Goal: Information Seeking & Learning: Learn about a topic

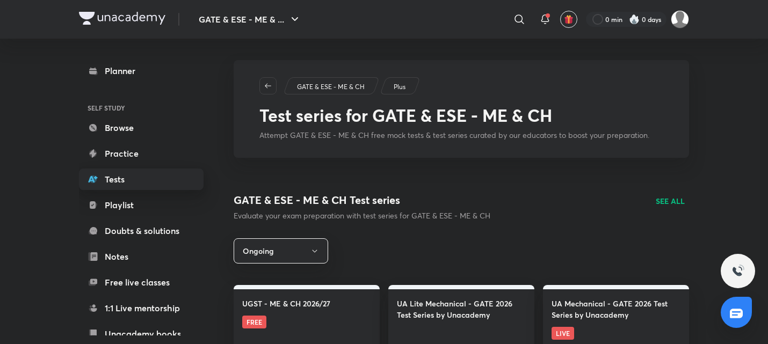
click at [125, 181] on link "Tests" at bounding box center [141, 179] width 125 height 21
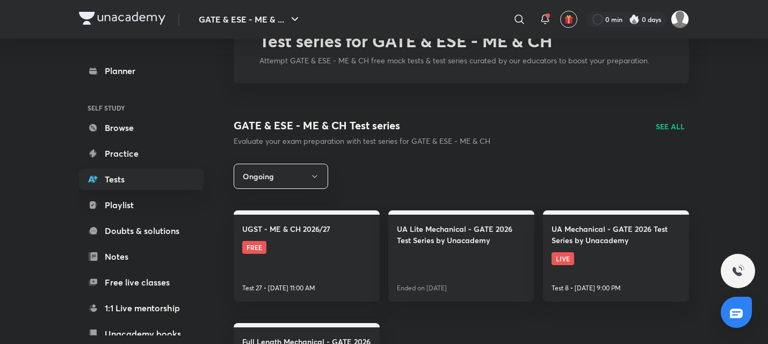
scroll to position [78, 0]
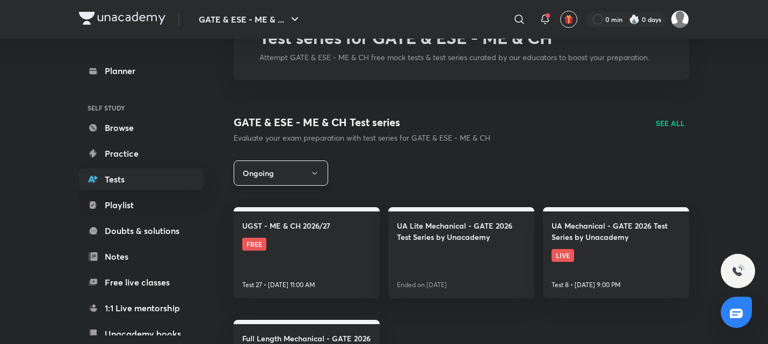
click at [312, 172] on icon "button" at bounding box center [314, 173] width 5 height 3
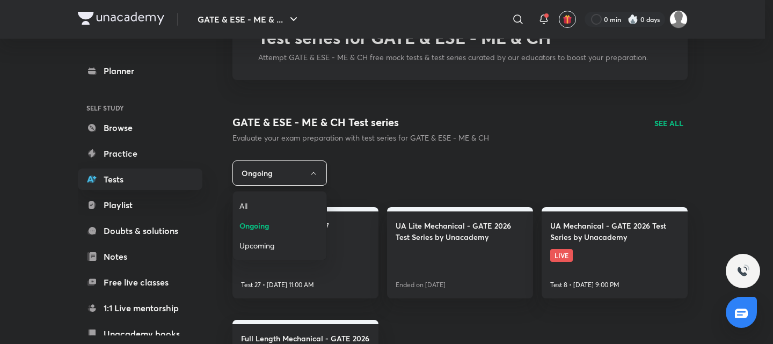
click at [312, 172] on div at bounding box center [386, 172] width 773 height 344
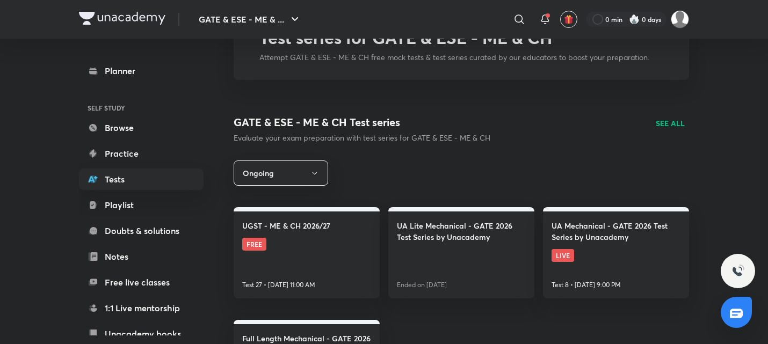
scroll to position [192, 0]
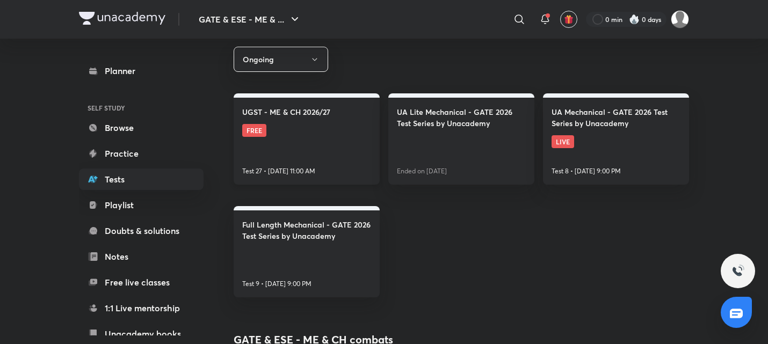
click at [313, 137] on link "UGST - ME & CH 2026/27 FREE Test 27 • [DATE] 11:00 AM" at bounding box center [307, 138] width 146 height 91
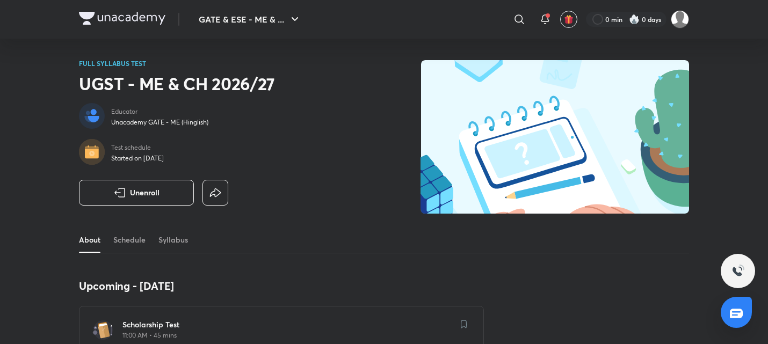
scroll to position [1, 0]
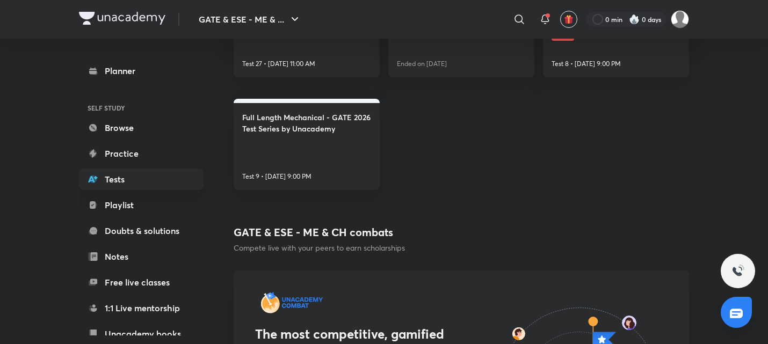
scroll to position [10, 0]
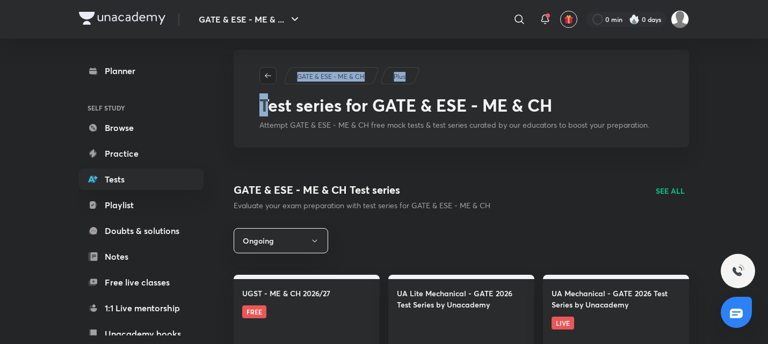
drag, startPoint x: 270, startPoint y: 85, endPoint x: 266, endPoint y: 74, distance: 11.9
click at [266, 74] on div "GATE & ESE - ME & CH Plus Test series for GATE & ESE - ME & CH Attempt GATE & E…" at bounding box center [461, 99] width 455 height 98
click at [266, 74] on icon "button" at bounding box center [268, 75] width 9 height 9
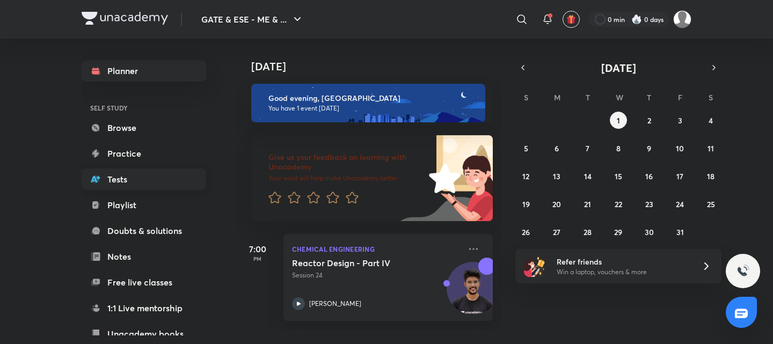
click at [151, 179] on link "Tests" at bounding box center [144, 179] width 125 height 21
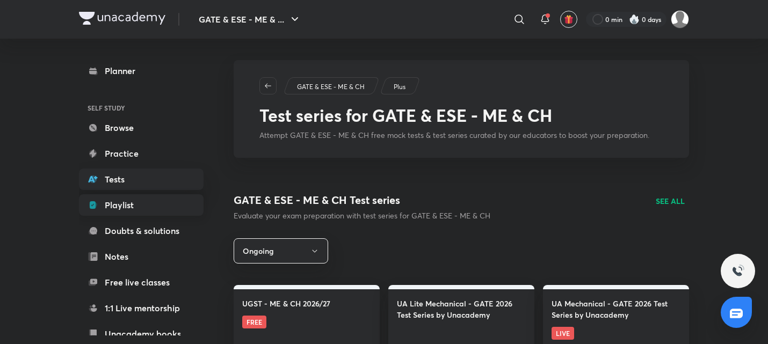
click at [178, 203] on link "Playlist" at bounding box center [141, 204] width 125 height 21
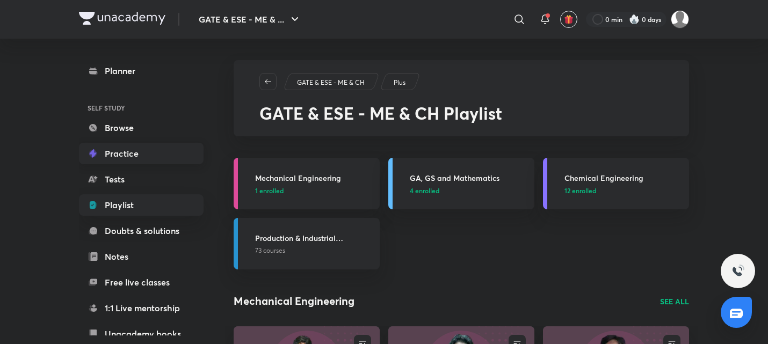
click at [148, 151] on link "Practice" at bounding box center [141, 153] width 125 height 21
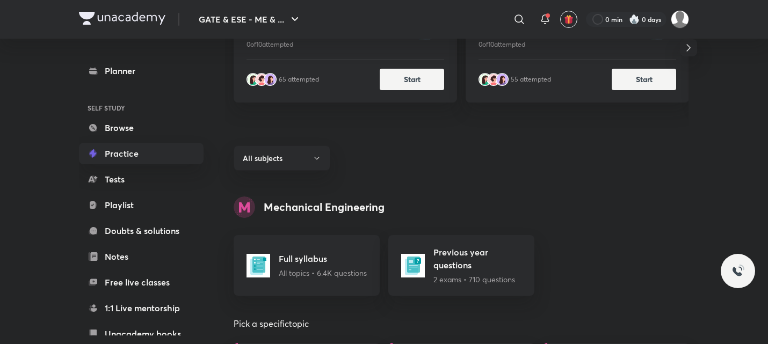
scroll to position [210, 0]
click at [309, 152] on div "GA, GS and Mathematics Probability - III [PERSON_NAME] 0 of 10 attempted 65 att…" at bounding box center [456, 72] width 463 height 162
click at [310, 157] on button "All subjects" at bounding box center [282, 157] width 97 height 25
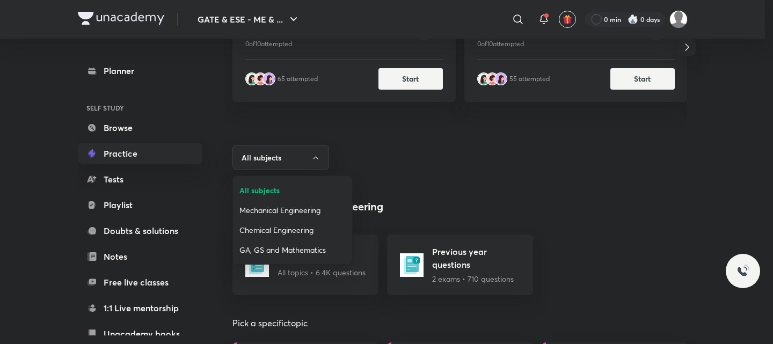
click at [292, 225] on span "Chemical Engineering" at bounding box center [292, 229] width 106 height 11
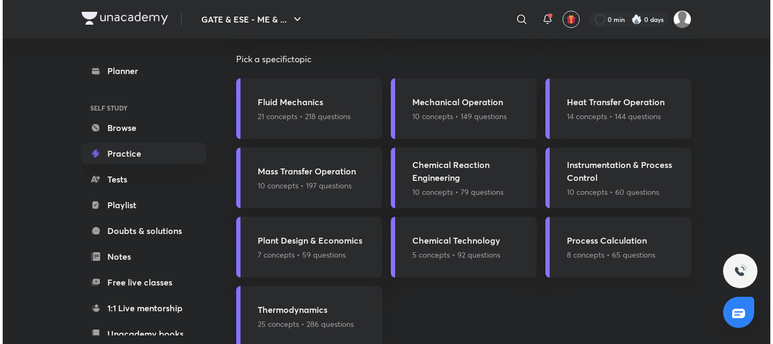
scroll to position [486, 0]
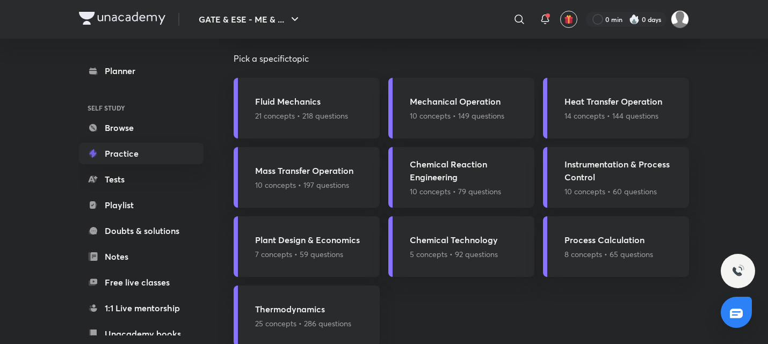
click at [582, 127] on div "Heat Transfer Operation 14 concepts • 144 questions" at bounding box center [616, 108] width 146 height 61
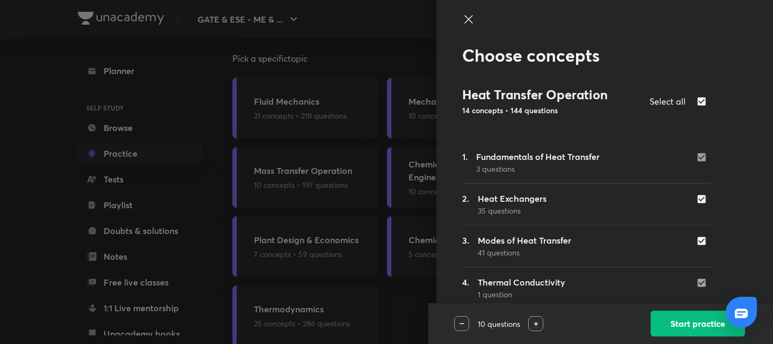
click at [536, 323] on img at bounding box center [536, 324] width 5 height 5
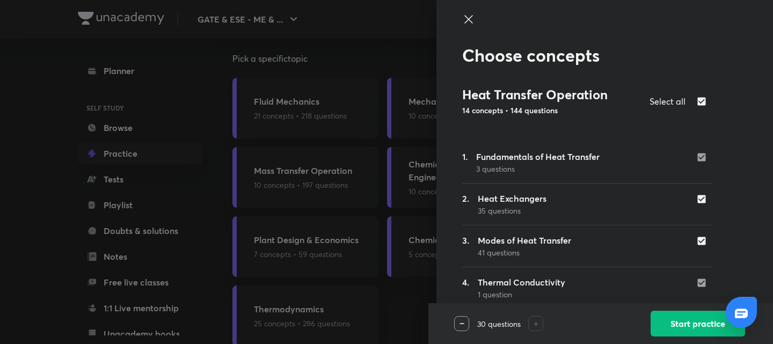
click at [536, 323] on img at bounding box center [536, 324] width 5 height 5
click at [465, 323] on div at bounding box center [461, 323] width 15 height 15
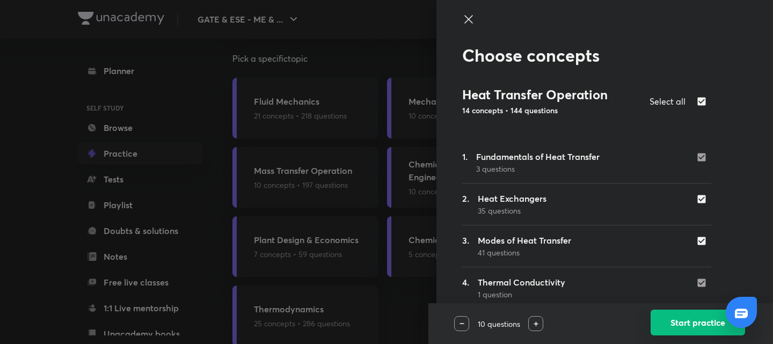
click at [662, 325] on button "Start practice" at bounding box center [698, 323] width 94 height 26
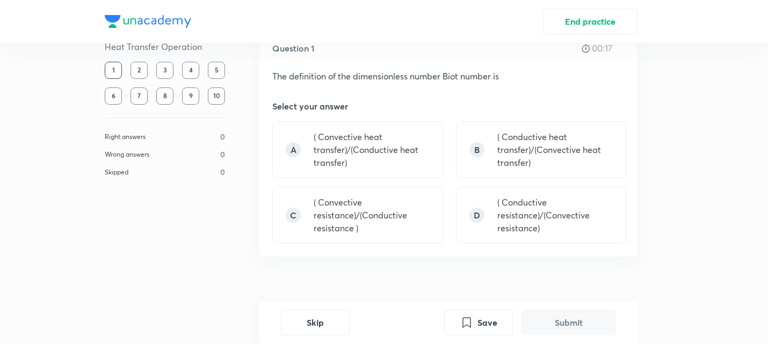
scroll to position [55, 0]
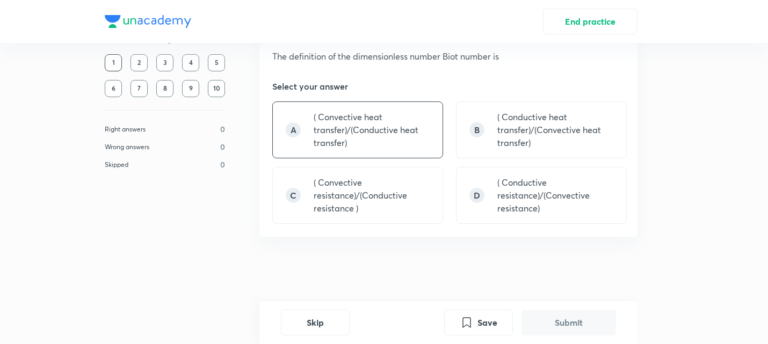
click at [367, 126] on p "( Convective heat transfer)/(Conductive heat transfer)" at bounding box center [371, 130] width 116 height 39
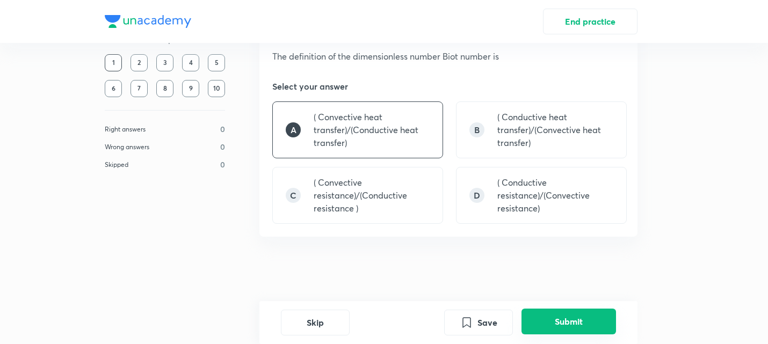
click at [582, 316] on button "Submit" at bounding box center [568, 322] width 94 height 26
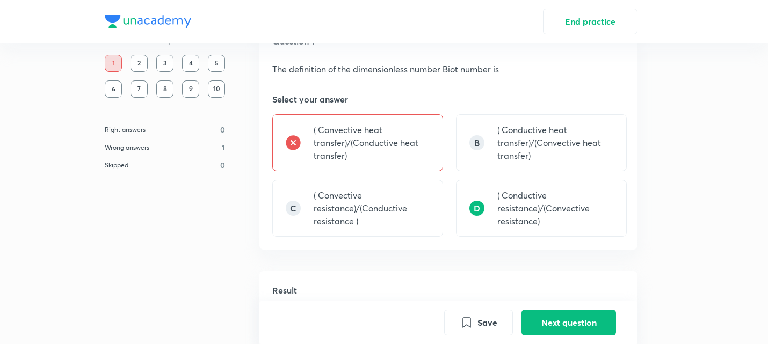
scroll to position [27, 0]
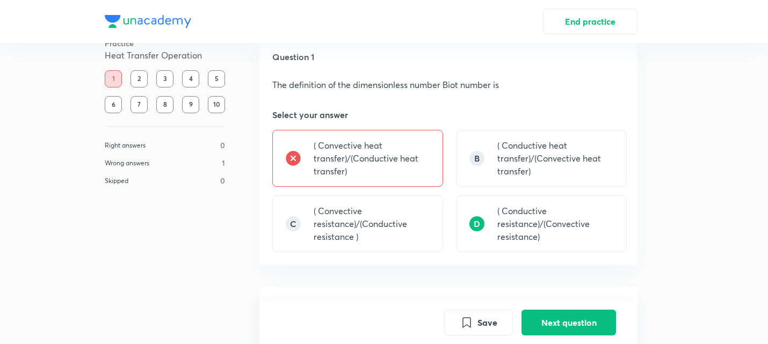
click at [531, 231] on p "( Conductive resistance)/(Convective resistance)" at bounding box center [555, 224] width 116 height 39
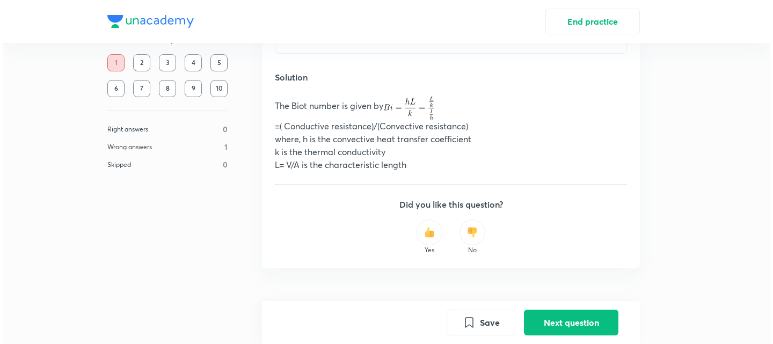
scroll to position [359, 0]
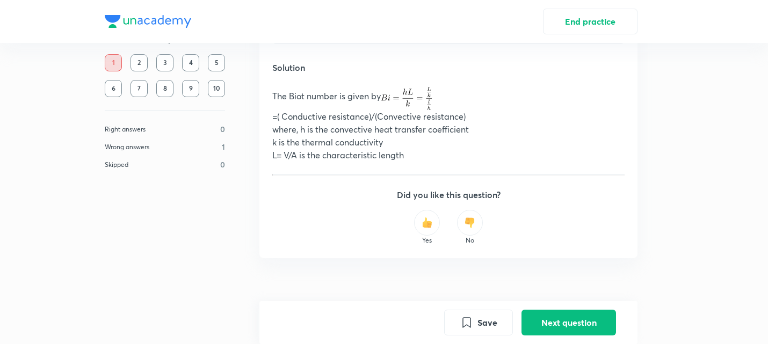
click at [470, 217] on div at bounding box center [470, 223] width 26 height 26
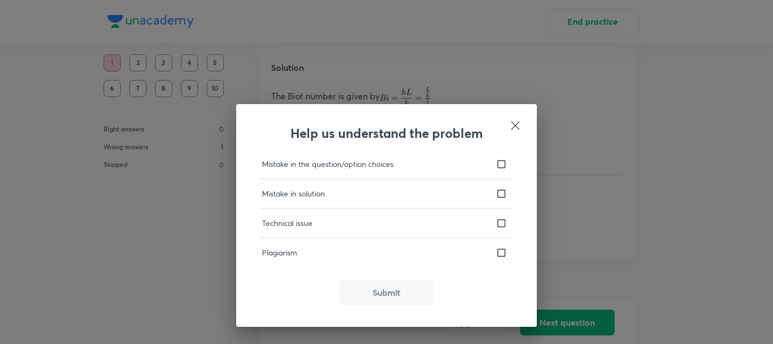
click at [503, 195] on input "checkbox" at bounding box center [503, 193] width 15 height 11
checkbox input "true"
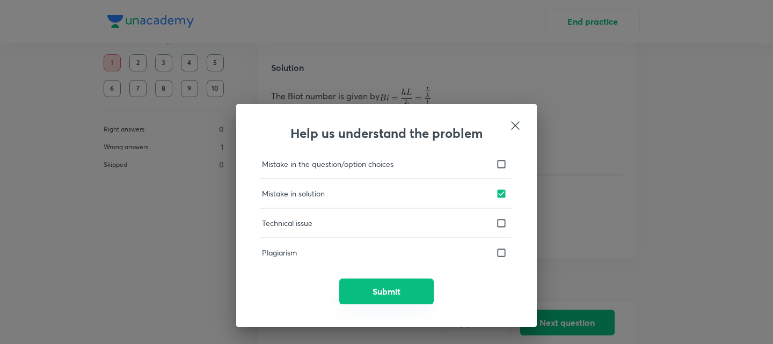
click at [410, 285] on button "Submit" at bounding box center [386, 292] width 94 height 26
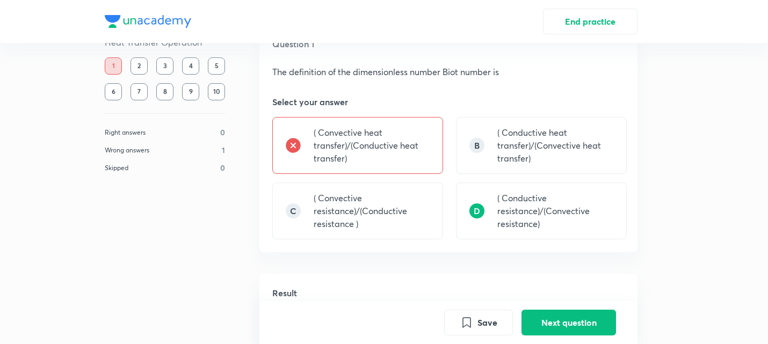
scroll to position [0, 0]
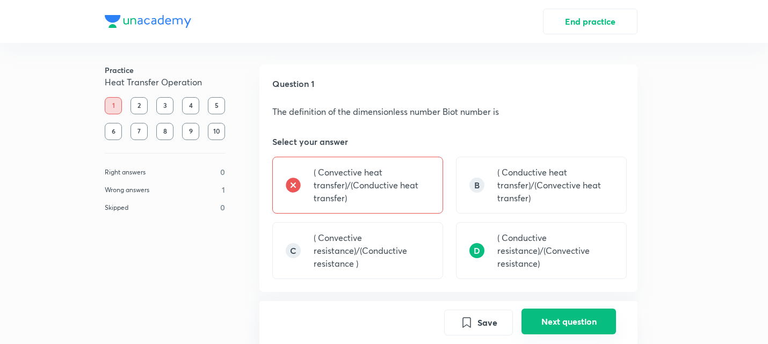
click at [560, 322] on button "Next question" at bounding box center [568, 322] width 94 height 26
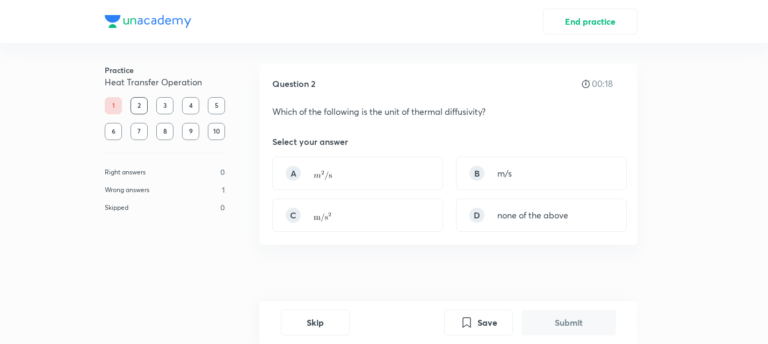
drag, startPoint x: 415, startPoint y: 112, endPoint x: 484, endPoint y: 119, distance: 69.1
click at [484, 119] on div "Question 2 00:18 Which of the following is the unit of thermal diffusivity? Sel…" at bounding box center [448, 154] width 378 height 180
click at [488, 113] on p "Which of the following is the unit of thermal diffusivity?" at bounding box center [448, 111] width 352 height 13
click at [391, 181] on div "A" at bounding box center [357, 173] width 171 height 33
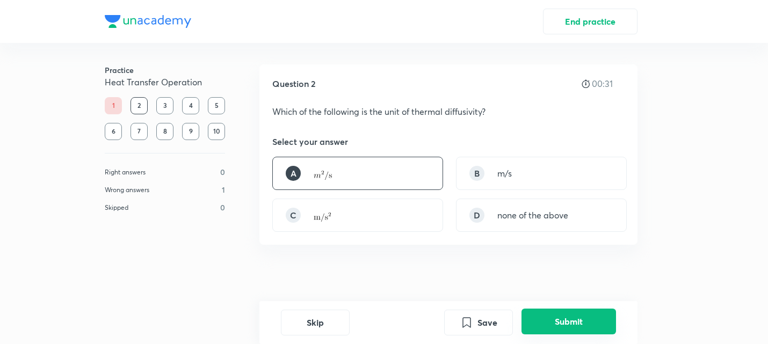
click at [569, 326] on button "Submit" at bounding box center [568, 322] width 94 height 26
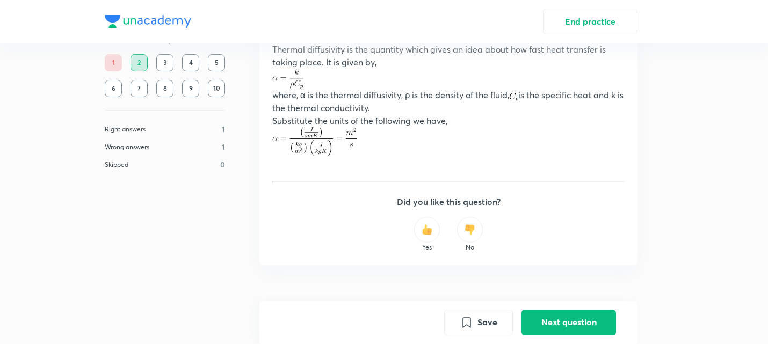
scroll to position [364, 0]
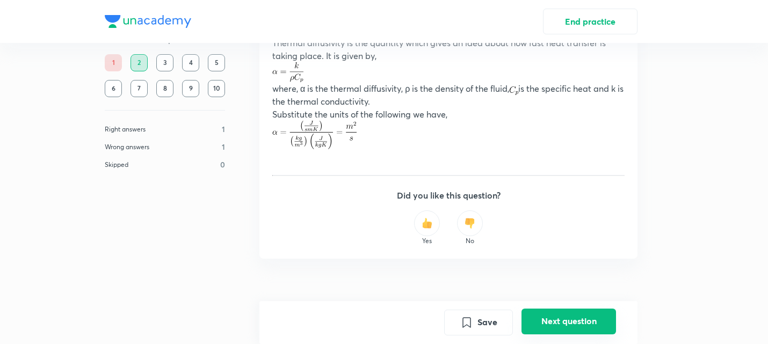
click at [563, 327] on button "Next question" at bounding box center [568, 322] width 94 height 26
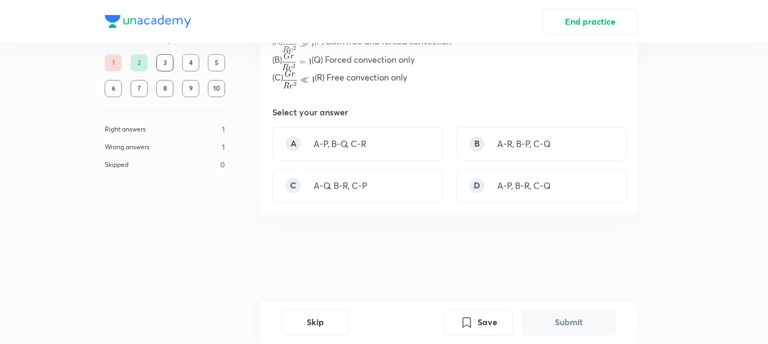
scroll to position [0, 0]
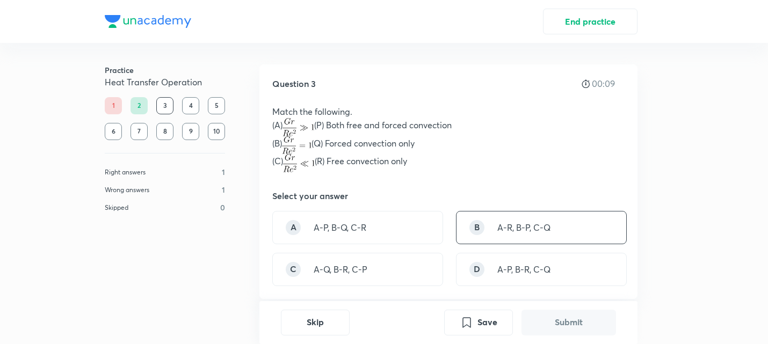
click at [497, 222] on p "A-R, B-P, C-Q" at bounding box center [523, 227] width 53 height 13
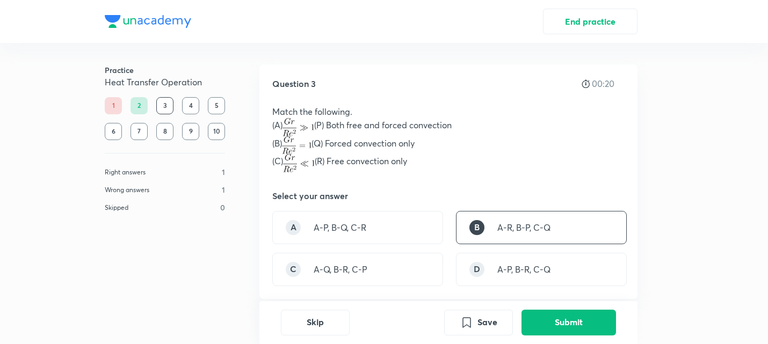
scroll to position [62, 0]
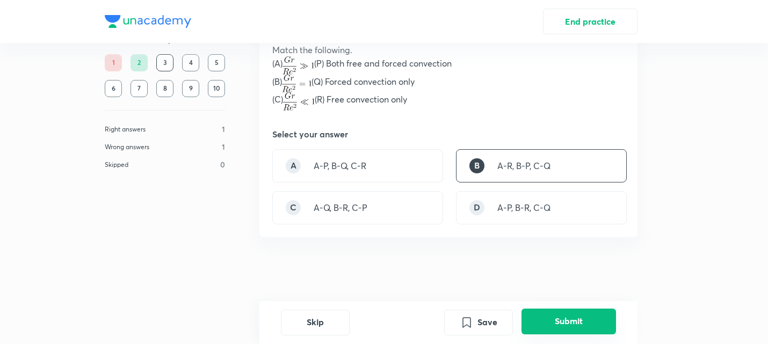
click at [530, 317] on button "Submit" at bounding box center [568, 322] width 94 height 26
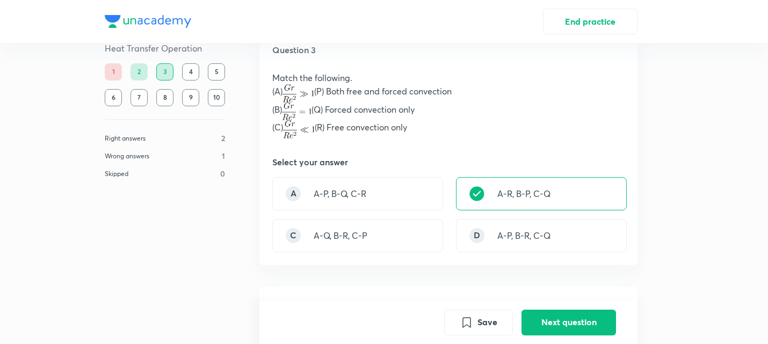
scroll to position [0, 0]
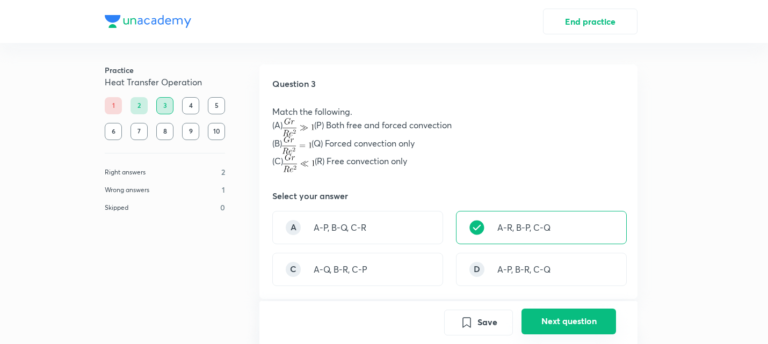
click at [550, 328] on button "Next question" at bounding box center [568, 322] width 94 height 26
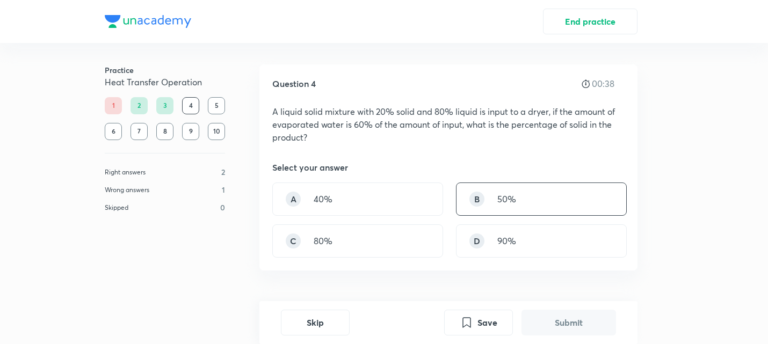
click at [531, 200] on div "B 50%" at bounding box center [541, 199] width 171 height 33
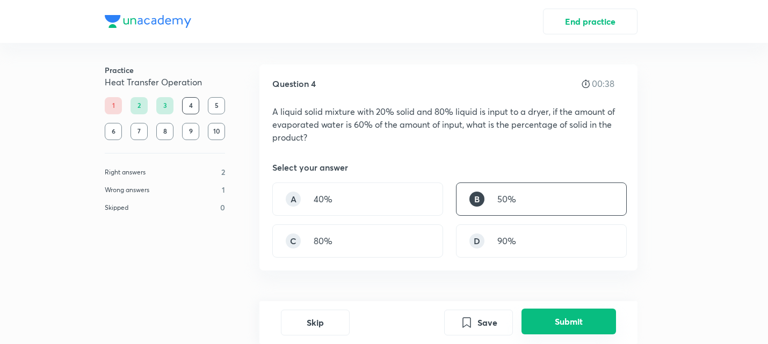
click at [580, 322] on button "Submit" at bounding box center [568, 322] width 94 height 26
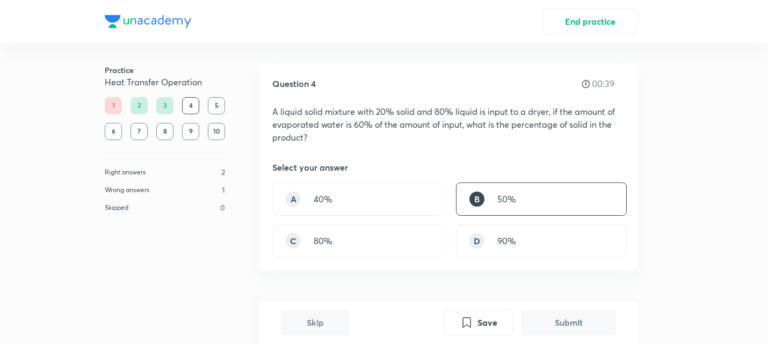
scroll to position [291, 0]
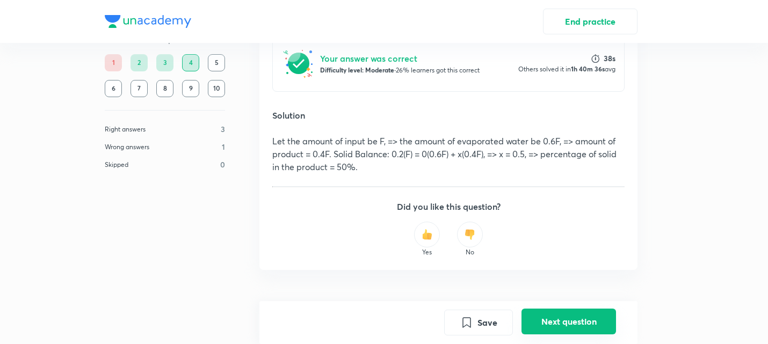
click at [564, 332] on button "Next question" at bounding box center [568, 322] width 94 height 26
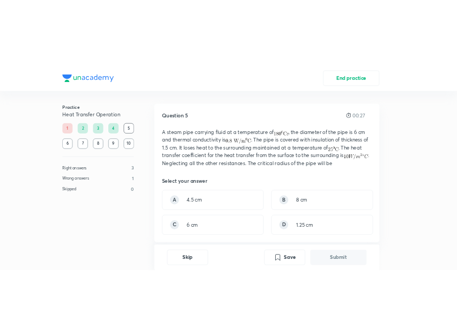
scroll to position [35, 0]
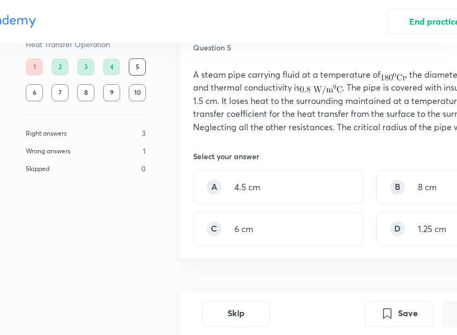
click at [369, 262] on div "Question 5 00:32 A steam pipe carrying fluid at a temperature of , the diameter…" at bounding box center [369, 176] width 378 height 294
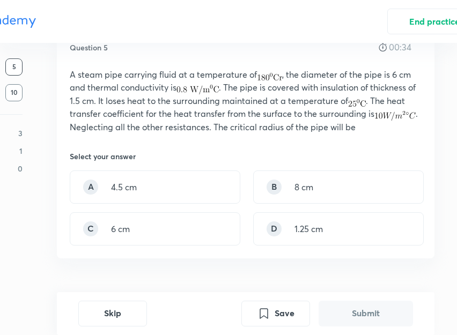
scroll to position [35, 133]
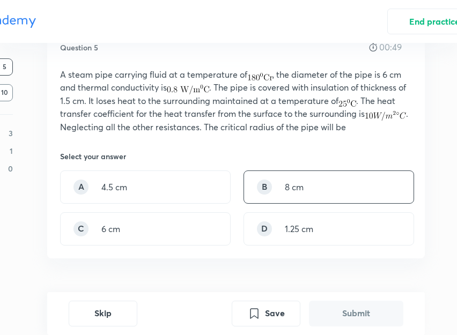
click at [331, 186] on div "B 8 cm" at bounding box center [329, 187] width 171 height 33
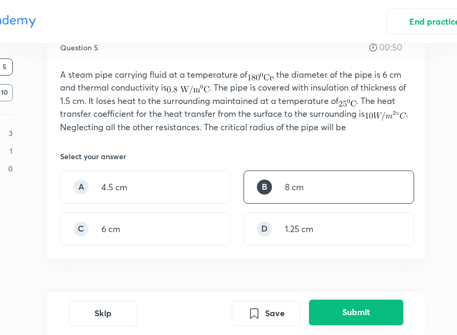
click at [364, 316] on button "Submit" at bounding box center [356, 313] width 94 height 26
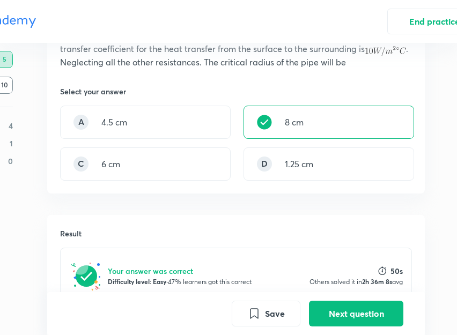
scroll to position [0, 133]
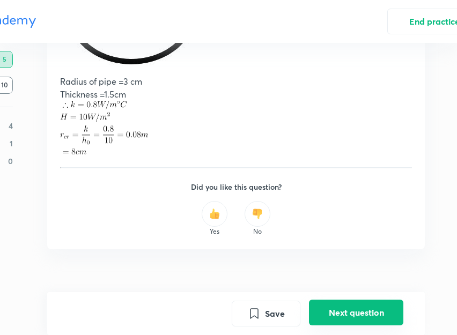
click at [378, 315] on button "Next question" at bounding box center [356, 313] width 94 height 26
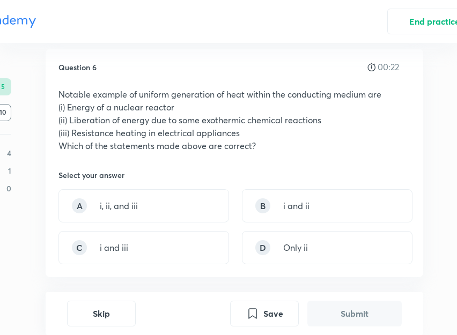
scroll to position [0, 135]
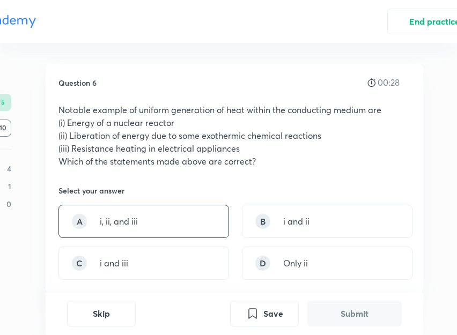
click at [185, 231] on div "A i, ii, and iii" at bounding box center [144, 221] width 171 height 33
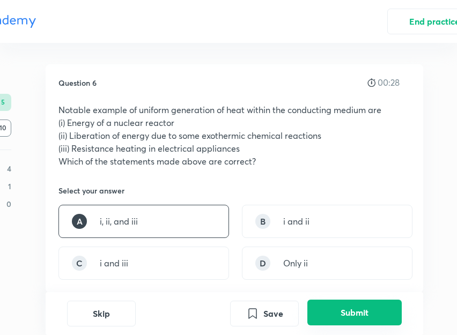
click at [367, 319] on button "Submit" at bounding box center [355, 313] width 94 height 26
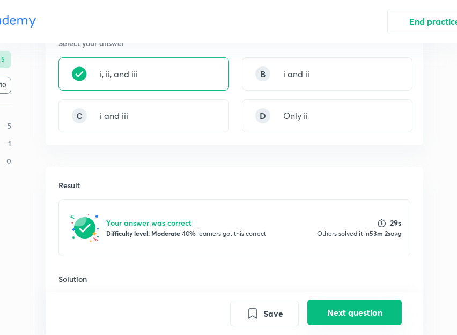
click at [347, 314] on button "Next question" at bounding box center [355, 313] width 94 height 26
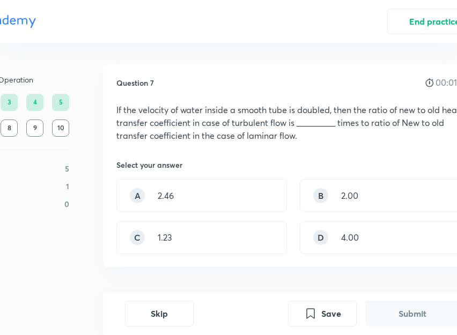
scroll to position [0, 119]
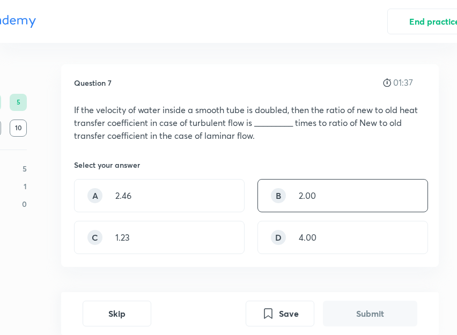
click at [281, 197] on div "B" at bounding box center [278, 195] width 15 height 15
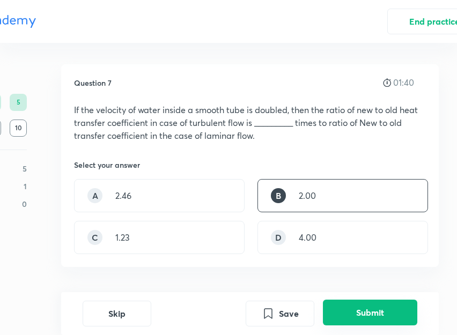
click at [353, 319] on button "Submit" at bounding box center [370, 313] width 94 height 26
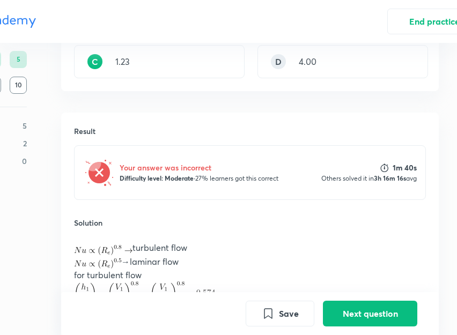
scroll to position [140, 119]
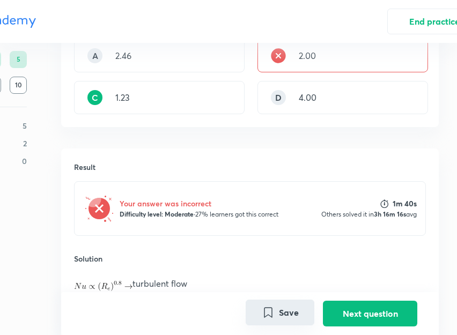
click at [281, 310] on button "Save" at bounding box center [280, 313] width 69 height 26
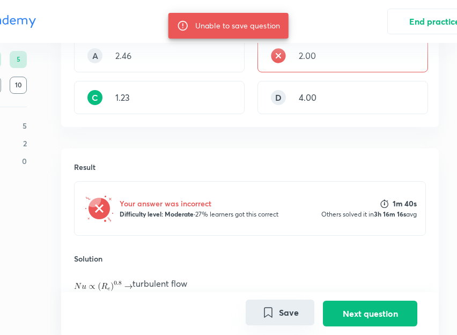
click at [276, 310] on button "Save" at bounding box center [280, 313] width 69 height 26
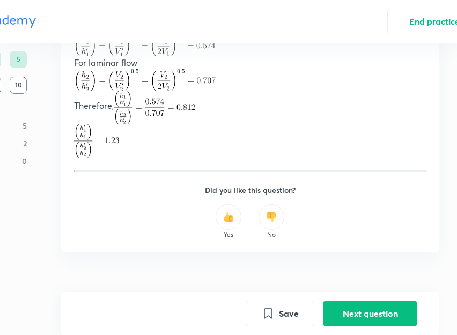
scroll to position [427, 119]
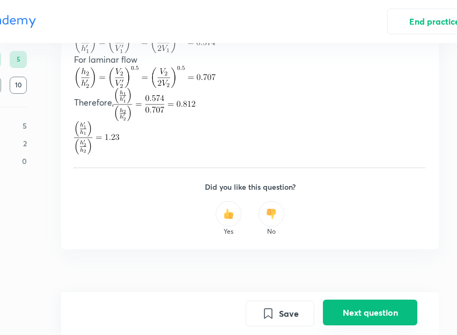
click at [360, 305] on button "Next question" at bounding box center [370, 313] width 94 height 26
click at [360, 305] on div "Save Next question" at bounding box center [250, 314] width 378 height 43
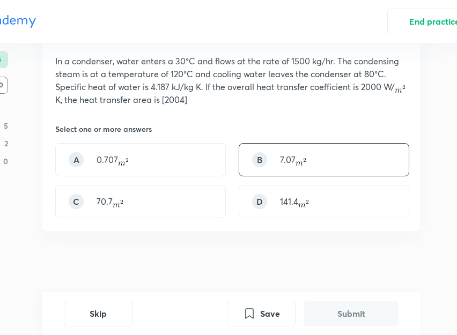
scroll to position [52, 138]
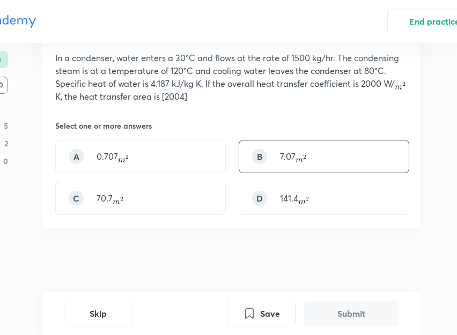
click at [361, 152] on div "B 7.07" at bounding box center [324, 156] width 171 height 33
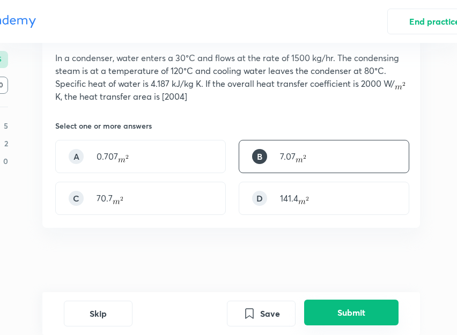
click at [348, 303] on button "Submit" at bounding box center [351, 313] width 94 height 26
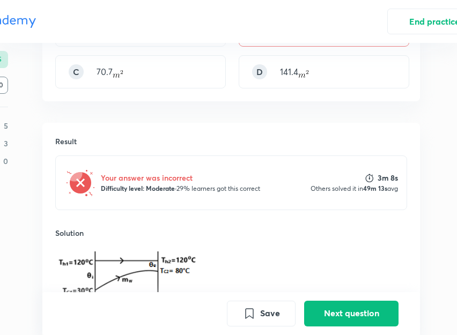
scroll to position [0, 138]
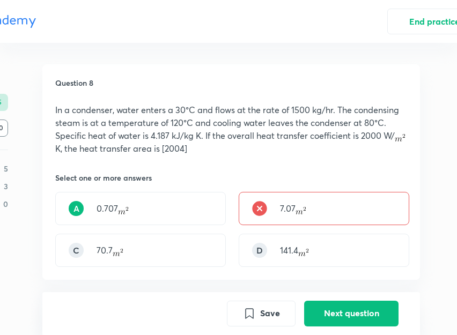
click at [329, 193] on div "7.07" at bounding box center [324, 208] width 171 height 33
click at [192, 211] on div "A 0.707" at bounding box center [140, 208] width 171 height 33
click at [349, 314] on button "Next question" at bounding box center [351, 314] width 94 height 26
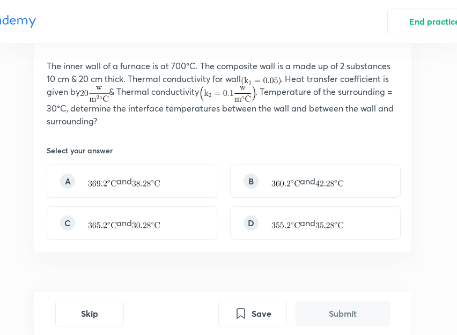
scroll to position [33, 147]
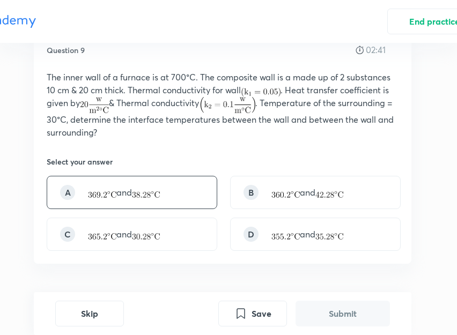
click at [188, 184] on div "A and" at bounding box center [132, 192] width 171 height 33
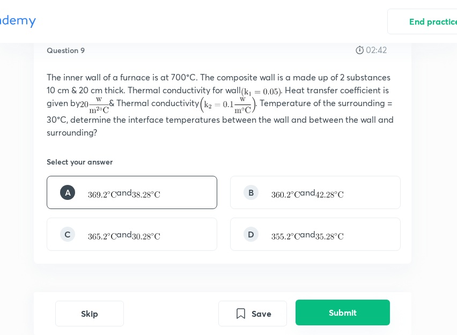
click at [308, 311] on button "Submit" at bounding box center [343, 313] width 94 height 26
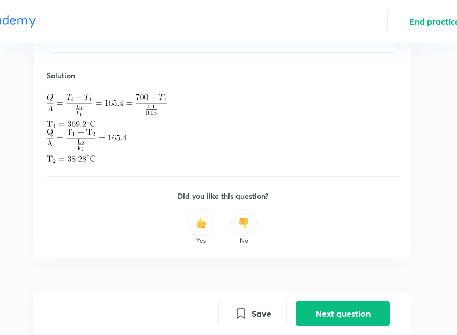
scroll to position [358, 147]
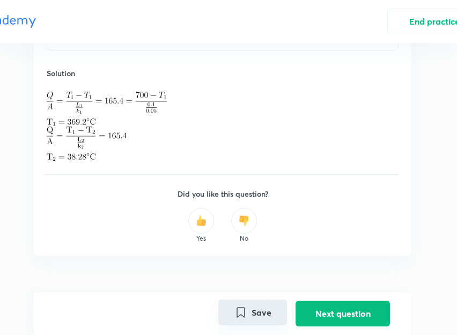
click at [247, 316] on icon "Save" at bounding box center [241, 313] width 13 height 13
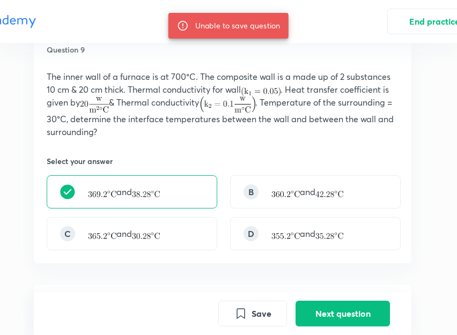
scroll to position [0, 147]
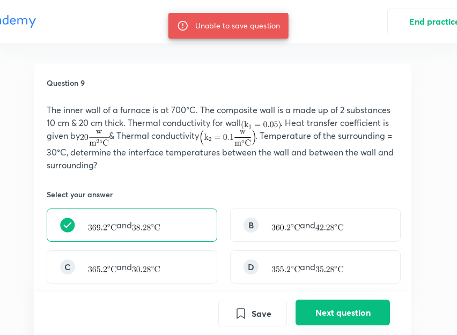
click at [316, 307] on button "Next question" at bounding box center [343, 313] width 94 height 26
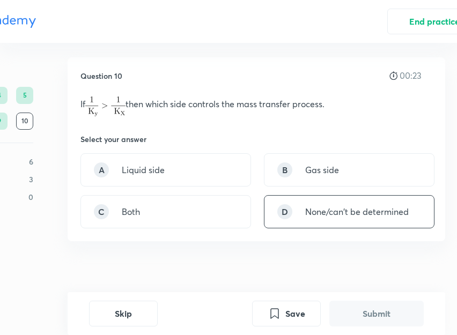
scroll to position [0, 113]
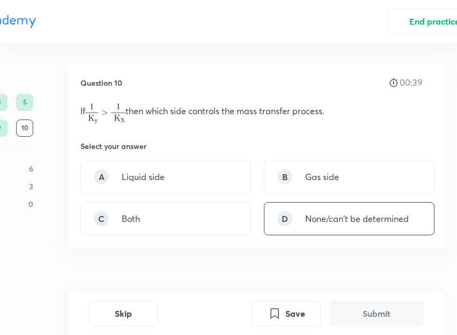
click at [307, 225] on div "D None/can't be determined" at bounding box center [349, 218] width 171 height 33
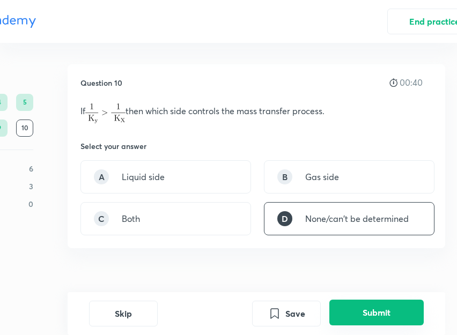
click at [354, 314] on button "Submit" at bounding box center [377, 313] width 94 height 26
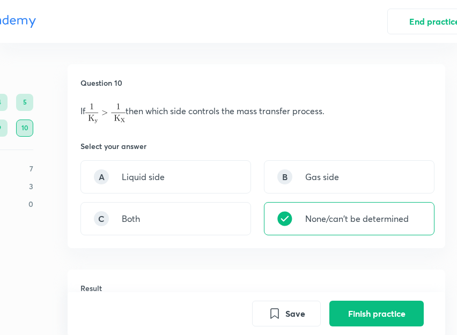
scroll to position [0, 152]
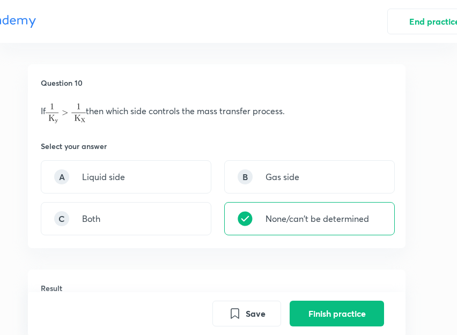
click at [201, 242] on div "Question 10 00:00 If then which side controls the mass transfer process. Select…" at bounding box center [217, 156] width 378 height 184
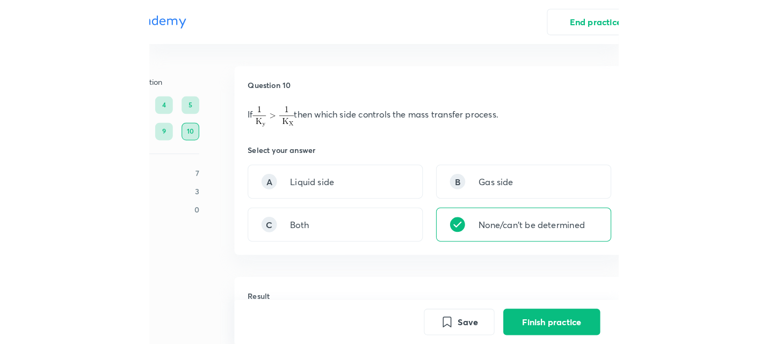
scroll to position [0, 0]
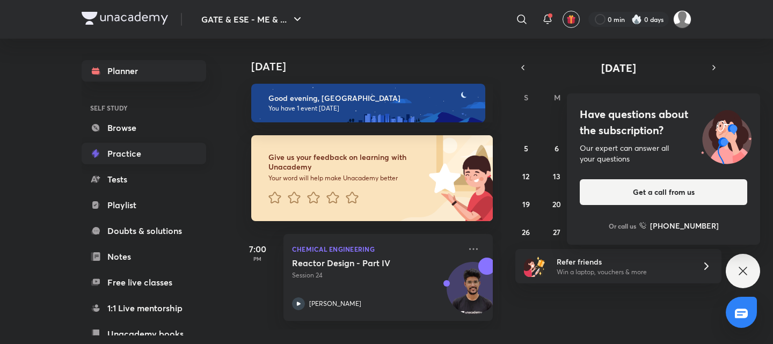
click at [133, 163] on link "Practice" at bounding box center [144, 153] width 125 height 21
click at [150, 154] on link "Practice" at bounding box center [144, 153] width 125 height 21
click at [738, 272] on icon at bounding box center [742, 271] width 13 height 13
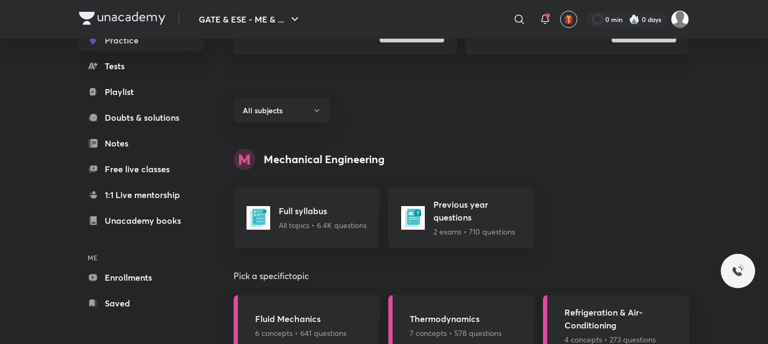
scroll to position [286, 0]
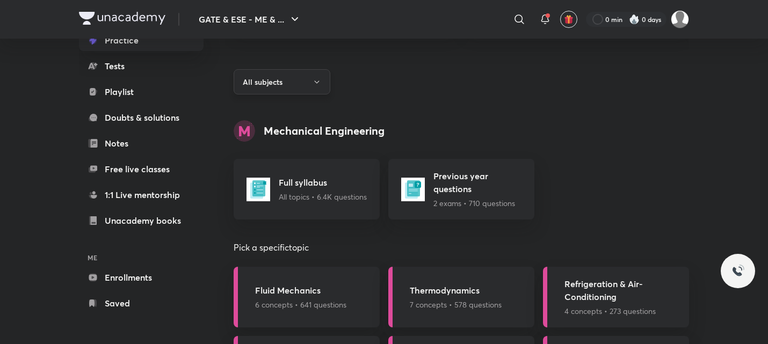
click at [305, 92] on button "All subjects" at bounding box center [282, 81] width 97 height 25
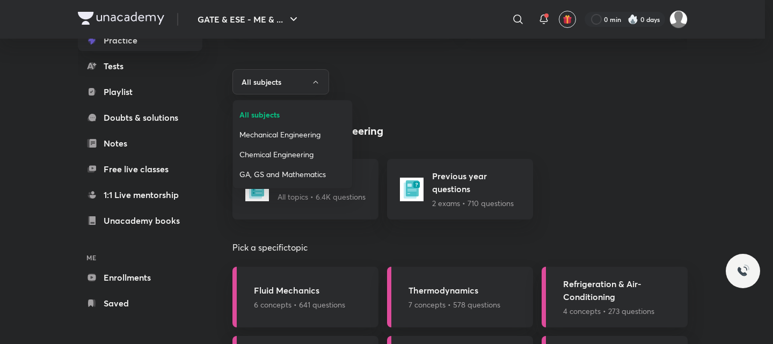
click at [268, 149] on span "Chemical Engineering" at bounding box center [292, 154] width 106 height 11
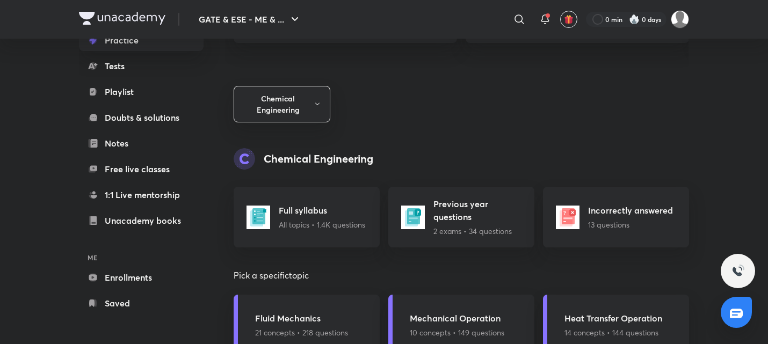
scroll to position [286, 0]
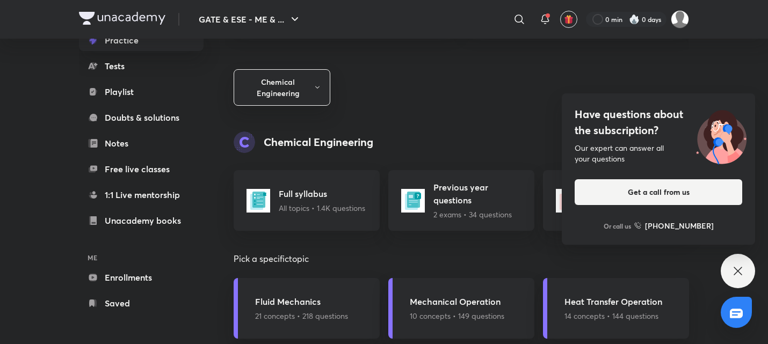
click at [737, 261] on div "Have questions about the subscription? Our expert can answer all your questions…" at bounding box center [737, 271] width 34 height 34
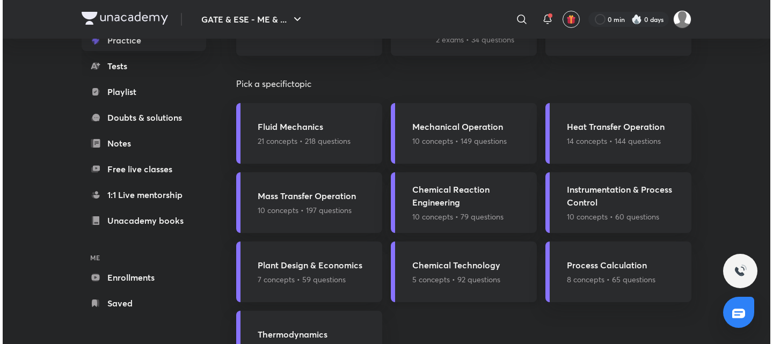
scroll to position [465, 0]
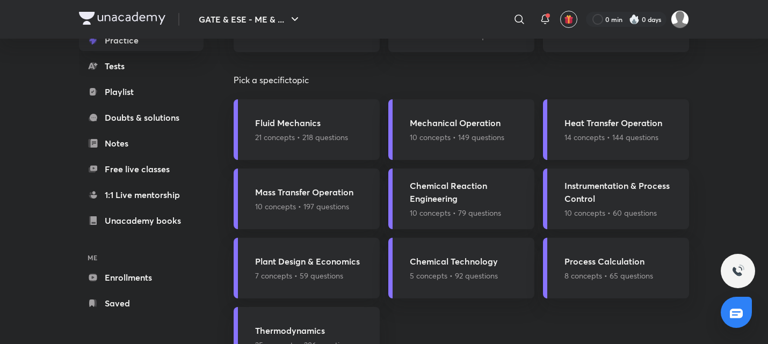
click at [617, 123] on h5 "Heat Transfer Operation" at bounding box center [613, 122] width 98 height 13
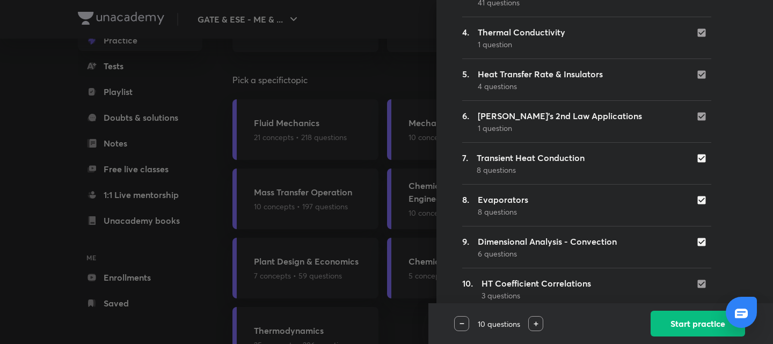
scroll to position [426, 0]
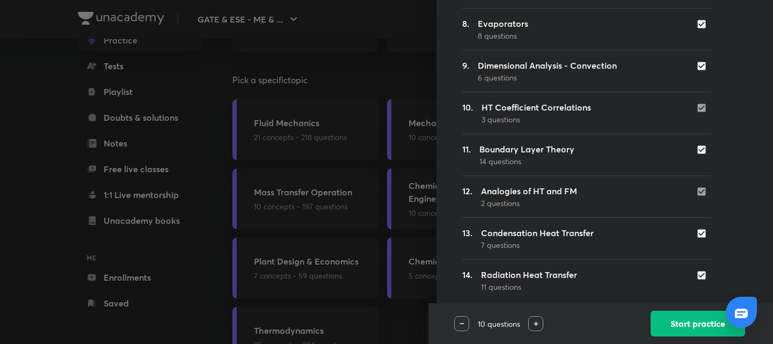
click at [469, 326] on p "10 questions" at bounding box center [498, 323] width 59 height 11
click at [462, 326] on div at bounding box center [461, 323] width 15 height 15
click at [673, 324] on button "Start practice" at bounding box center [698, 323] width 94 height 26
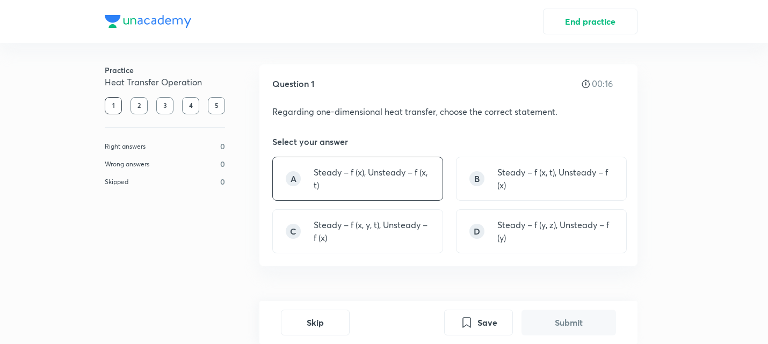
click at [357, 179] on p "Steady – f (x), Unsteady – f (x, t)" at bounding box center [371, 179] width 116 height 26
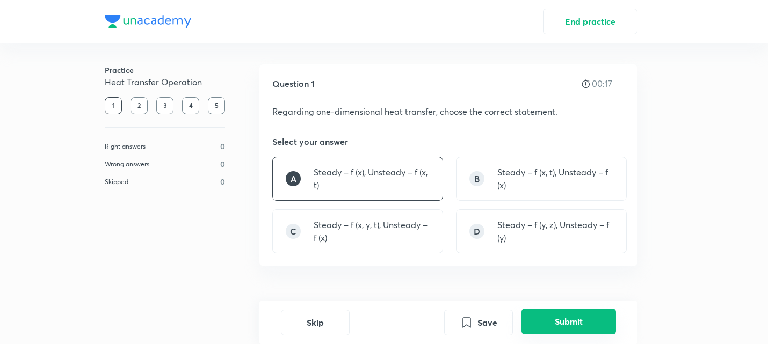
click at [551, 324] on button "Submit" at bounding box center [568, 322] width 94 height 26
click at [570, 317] on button "Next question" at bounding box center [568, 322] width 94 height 26
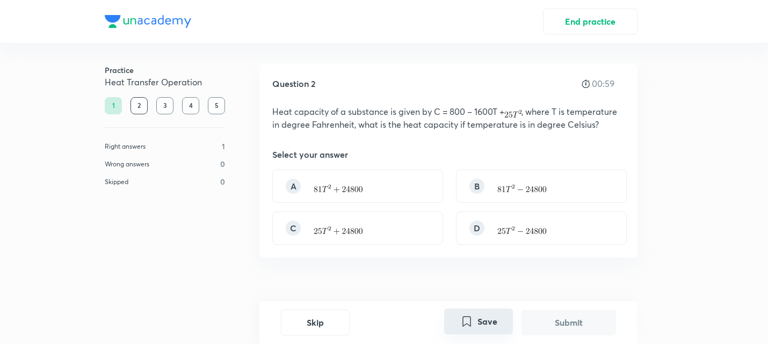
click at [482, 320] on button "Save" at bounding box center [478, 322] width 69 height 26
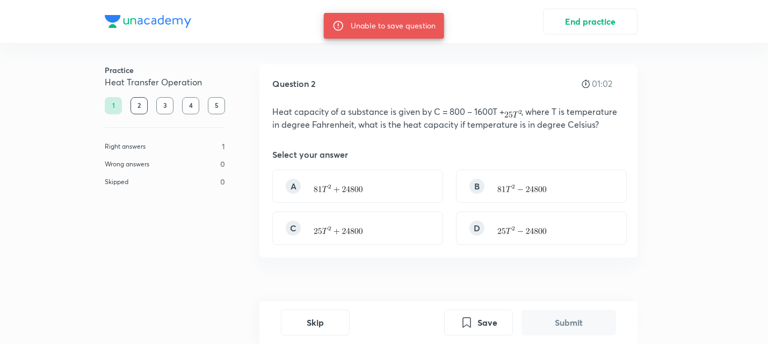
click at [520, 169] on div "Question 2 01:02 Heat capacity of a substance is given by C = 800 – 1600T + , w…" at bounding box center [448, 160] width 378 height 193
click at [516, 186] on img at bounding box center [521, 189] width 49 height 8
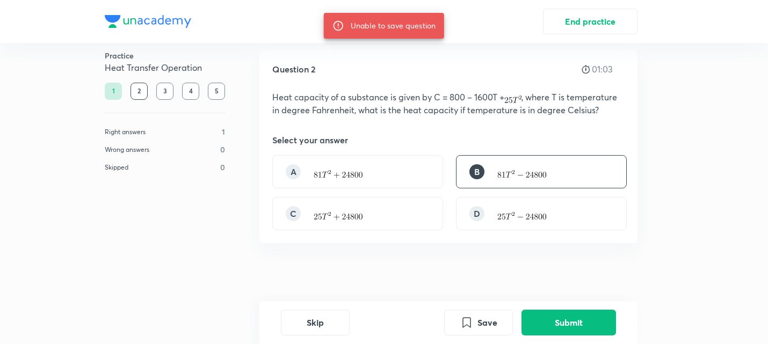
scroll to position [21, 0]
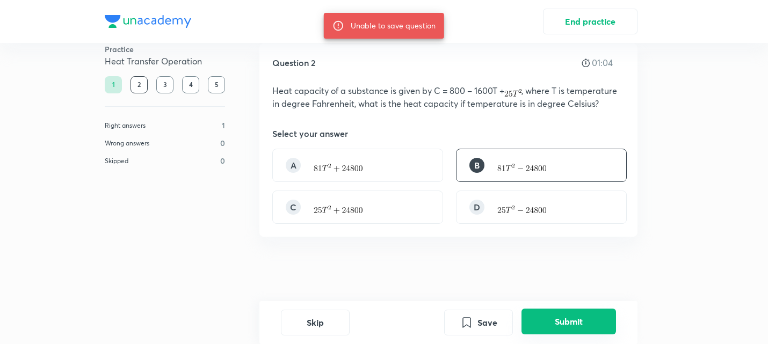
drag, startPoint x: 561, startPoint y: 324, endPoint x: 555, endPoint y: 319, distance: 7.6
click at [557, 320] on button "Submit" at bounding box center [568, 322] width 94 height 26
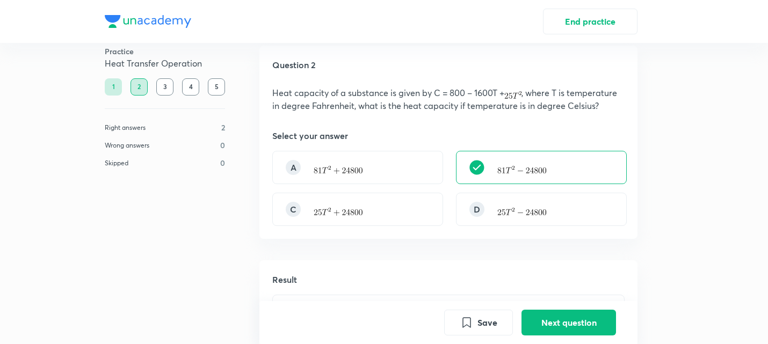
scroll to position [0, 0]
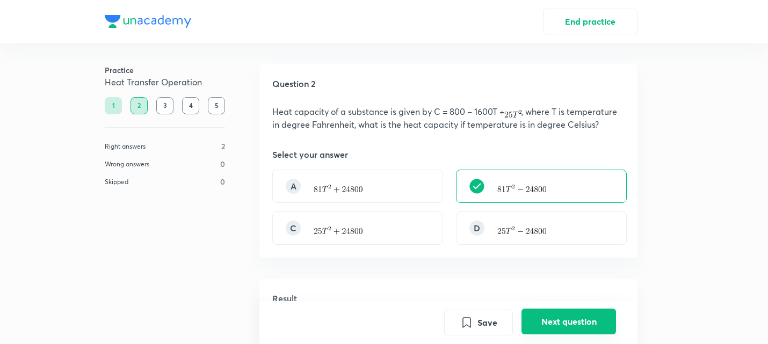
click at [571, 316] on button "Next question" at bounding box center [568, 322] width 94 height 26
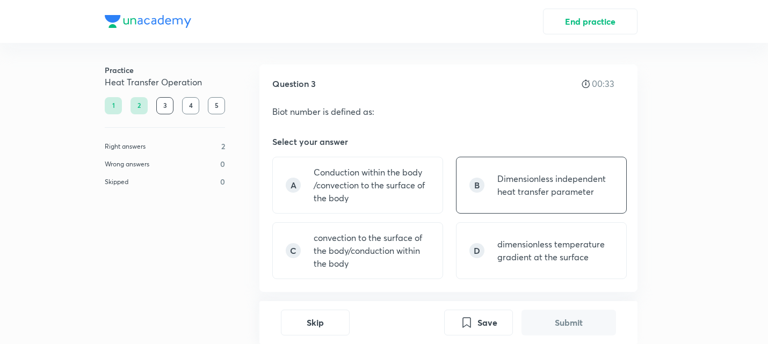
click at [513, 186] on p "Dimensionless independent heat transfer parameter" at bounding box center [555, 185] width 116 height 26
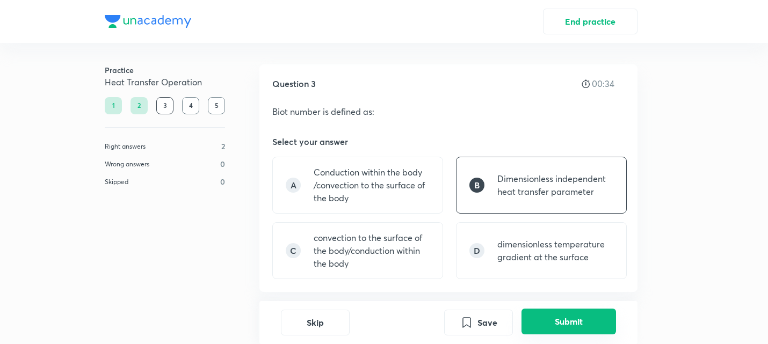
click at [580, 322] on button "Submit" at bounding box center [568, 322] width 94 height 26
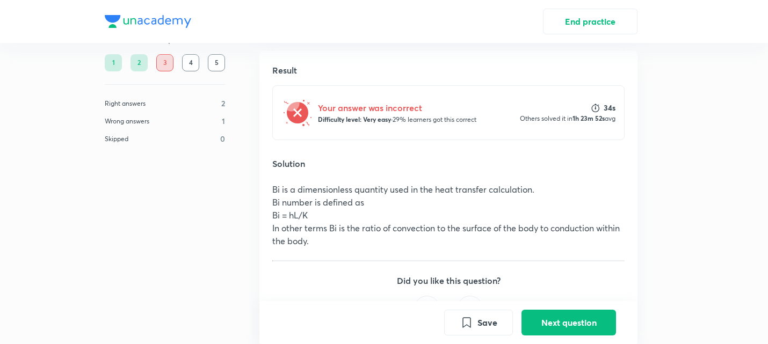
scroll to position [278, 0]
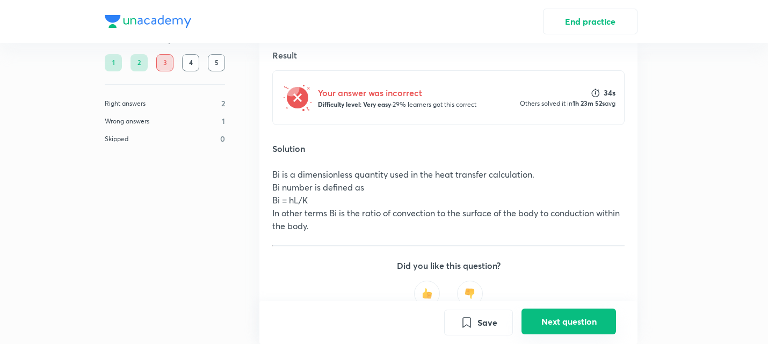
click at [570, 319] on button "Next question" at bounding box center [568, 322] width 94 height 26
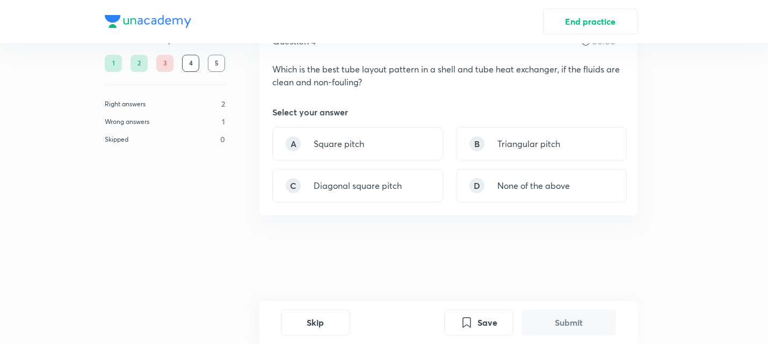
scroll to position [0, 0]
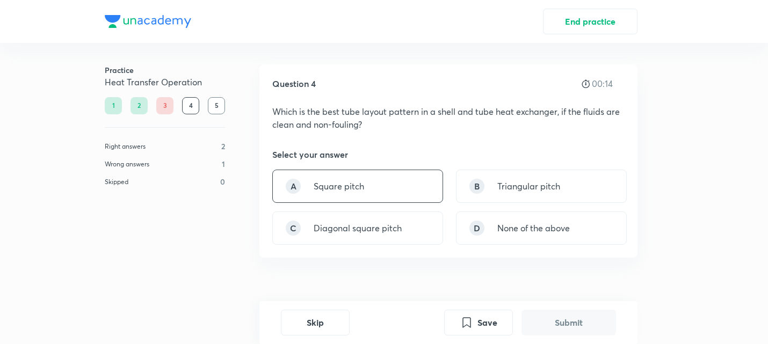
click at [388, 185] on div "A Square pitch" at bounding box center [357, 186] width 171 height 33
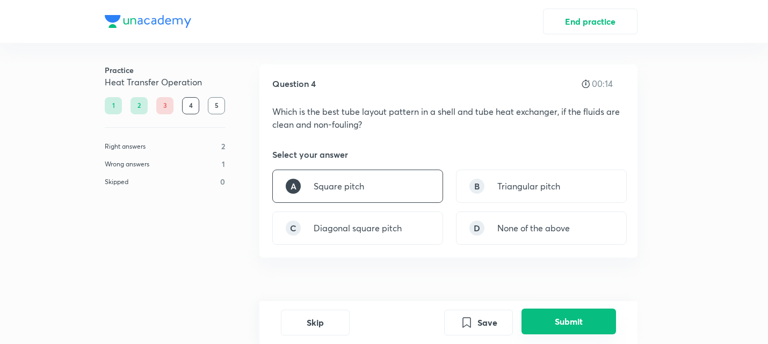
click at [583, 322] on button "Submit" at bounding box center [568, 322] width 94 height 26
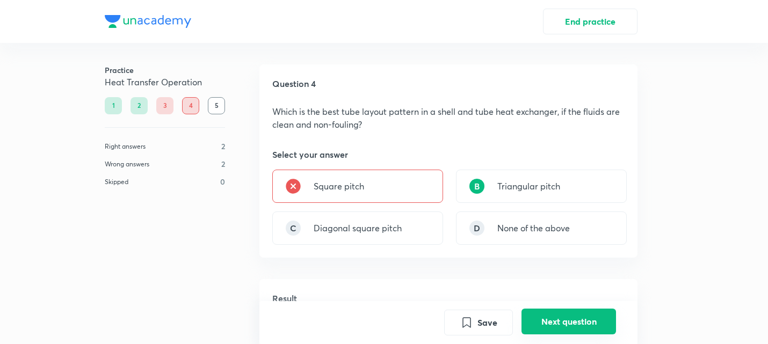
click at [566, 320] on button "Next question" at bounding box center [568, 322] width 94 height 26
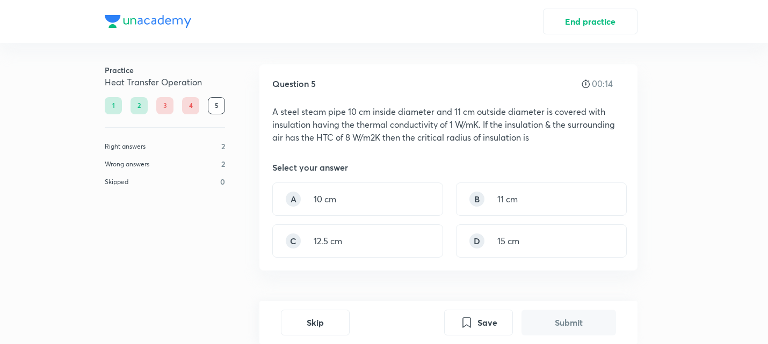
drag, startPoint x: 527, startPoint y: -53, endPoint x: 456, endPoint y: -65, distance: 71.4
click at [456, 0] on html "End practice Practice Heat Transfer Operation 1 2 3 4 5 Right answers 2 Wrong a…" at bounding box center [384, 172] width 768 height 344
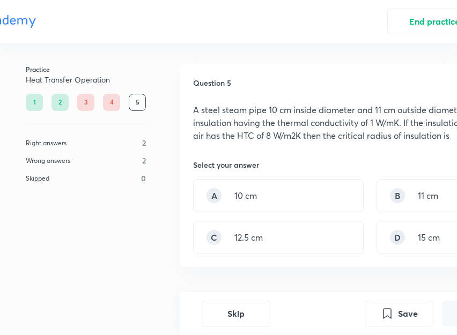
drag, startPoint x: 291, startPoint y: 335, endPoint x: 340, endPoint y: 345, distance: 49.3
click at [340, 335] on html "End practice Practice Heat Transfer Operation 1 2 3 4 5 Right answers 2 Wrong a…" at bounding box center [228, 167] width 457 height 335
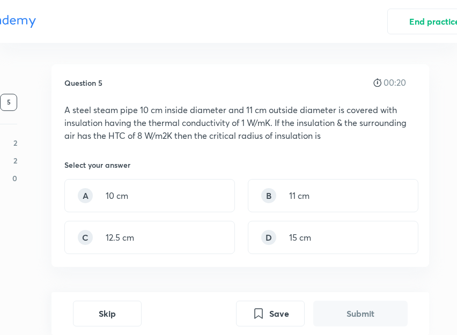
scroll to position [0, 136]
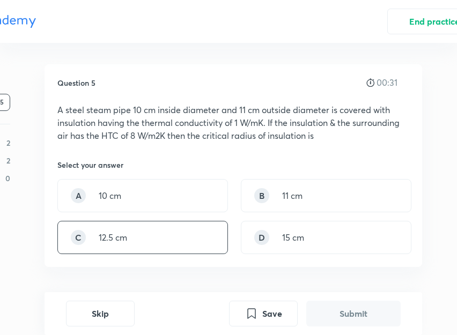
click at [125, 242] on p "12.5 cm" at bounding box center [113, 237] width 28 height 13
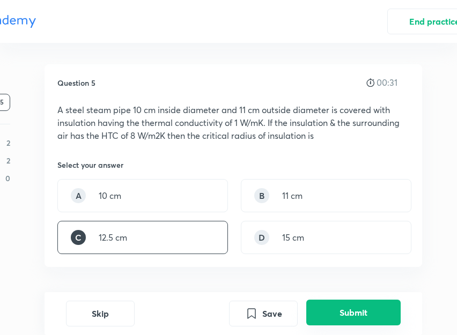
click at [373, 310] on button "Submit" at bounding box center [354, 313] width 94 height 26
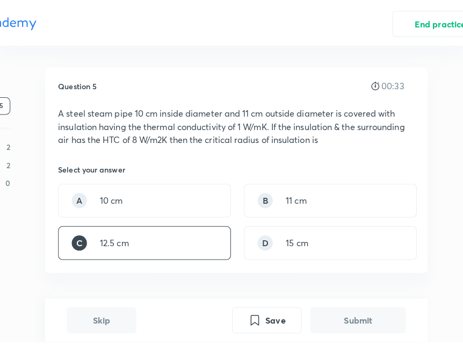
scroll to position [282, 136]
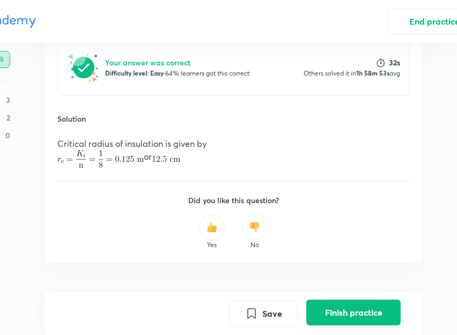
click at [357, 309] on button "Finish practice" at bounding box center [354, 313] width 94 height 26
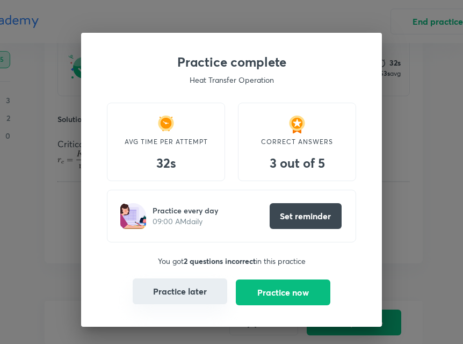
click at [212, 284] on button "Practice later" at bounding box center [180, 291] width 94 height 26
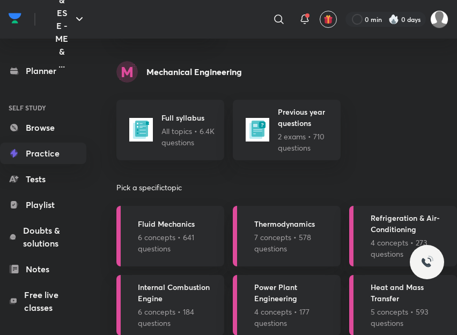
scroll to position [322, 0]
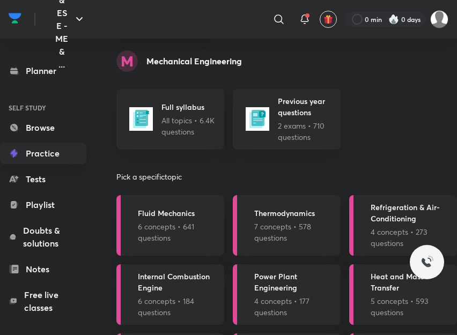
click at [188, 65] on h4 "Mechanical Engineering" at bounding box center [195, 61] width 96 height 9
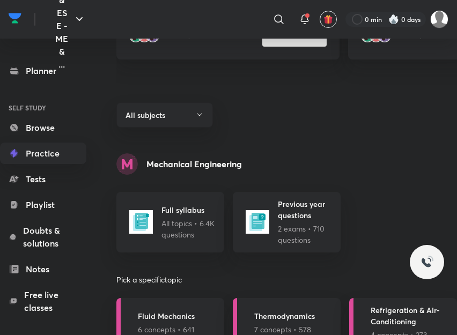
scroll to position [215, 0]
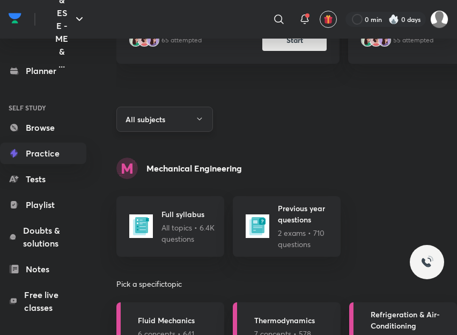
click at [180, 114] on button "All subjects" at bounding box center [164, 119] width 97 height 25
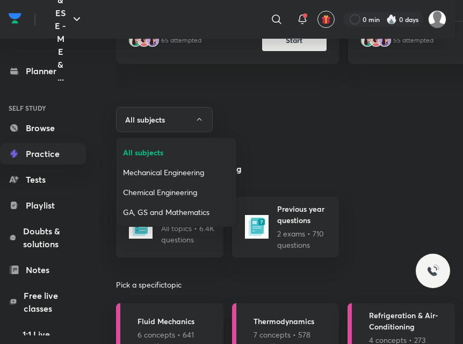
click at [185, 190] on span "Chemical Engineering" at bounding box center [176, 191] width 106 height 11
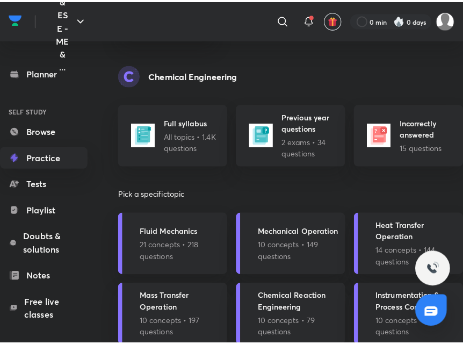
scroll to position [429, 0]
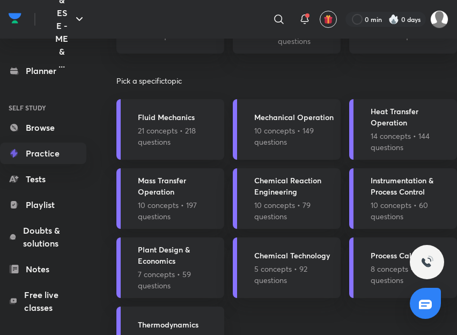
click at [306, 154] on div "Mechanical Operation 10 concepts • 149 questions" at bounding box center [287, 129] width 108 height 61
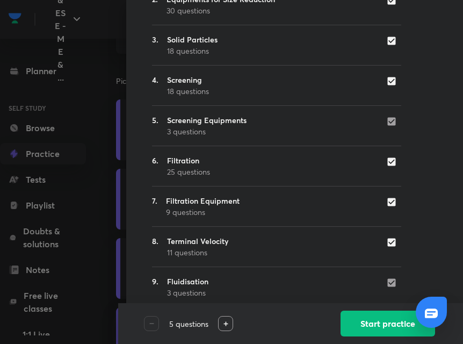
scroll to position [238, 0]
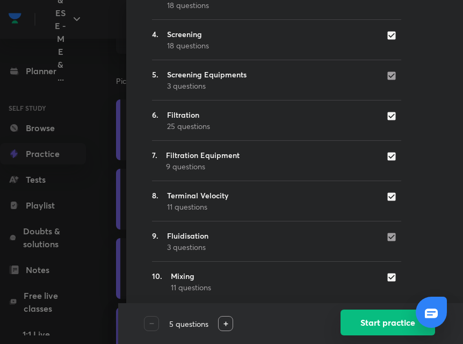
click at [389, 316] on button "Start practice" at bounding box center [387, 322] width 94 height 26
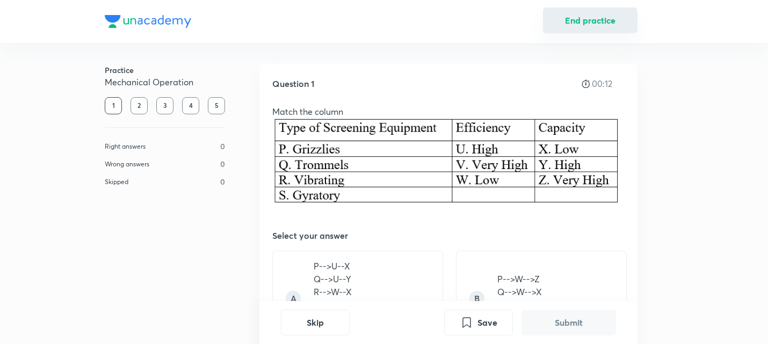
click at [577, 20] on button "End practice" at bounding box center [590, 21] width 94 height 26
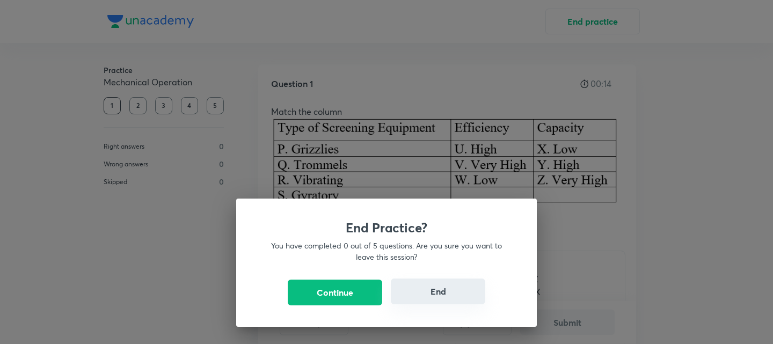
click at [409, 296] on button "End" at bounding box center [438, 292] width 94 height 26
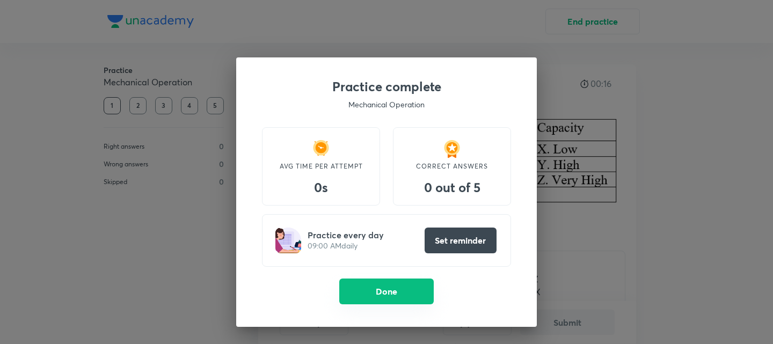
click at [385, 296] on button "Done" at bounding box center [386, 292] width 94 height 26
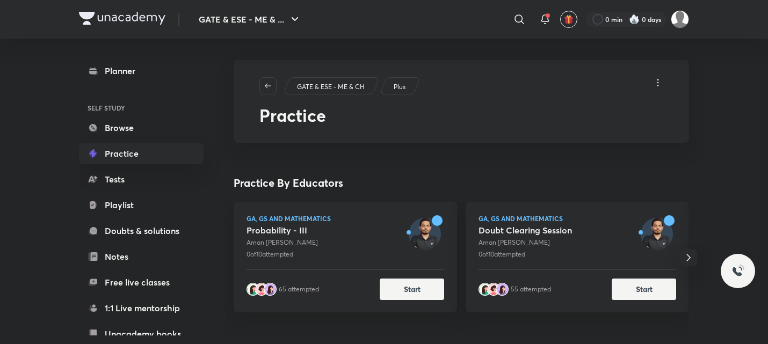
scroll to position [215, 0]
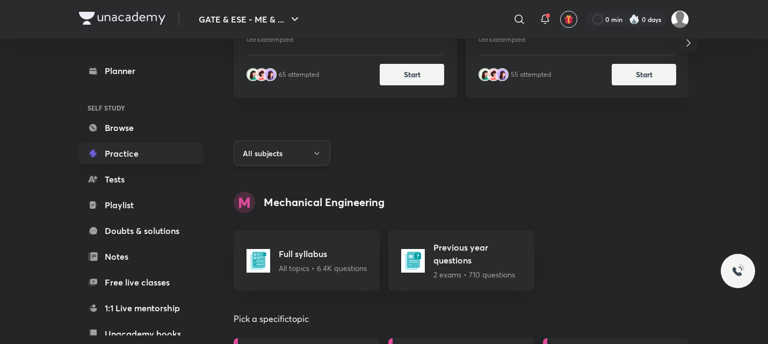
click at [317, 151] on icon "button" at bounding box center [316, 153] width 9 height 9
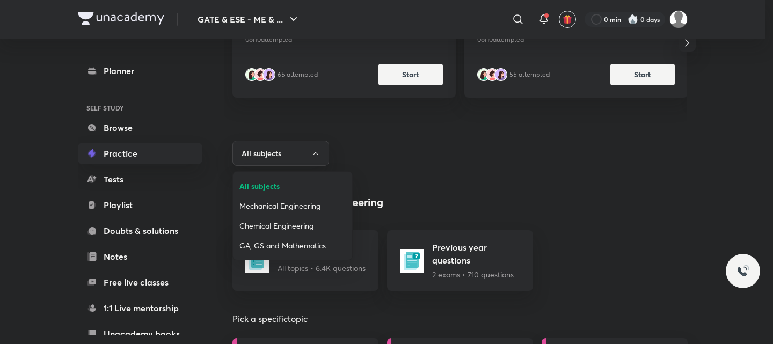
click at [283, 228] on span "Chemical Engineering" at bounding box center [292, 225] width 106 height 11
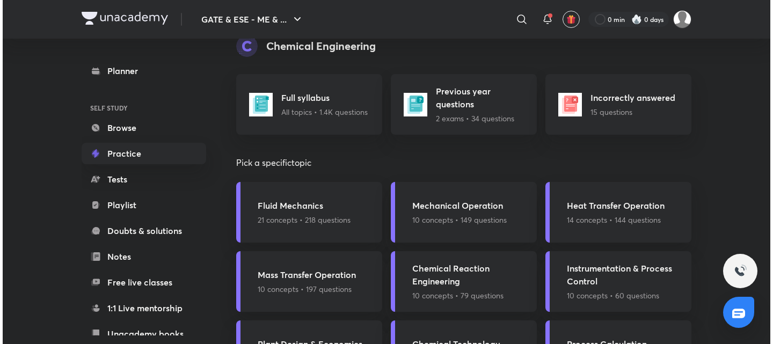
scroll to position [429, 0]
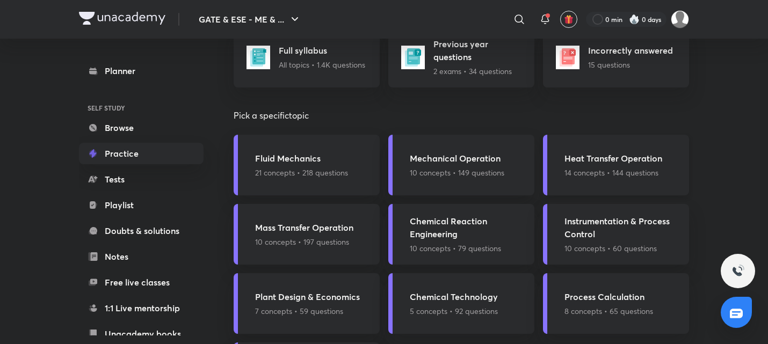
click at [647, 171] on p "14 concepts • 144 questions" at bounding box center [613, 172] width 98 height 11
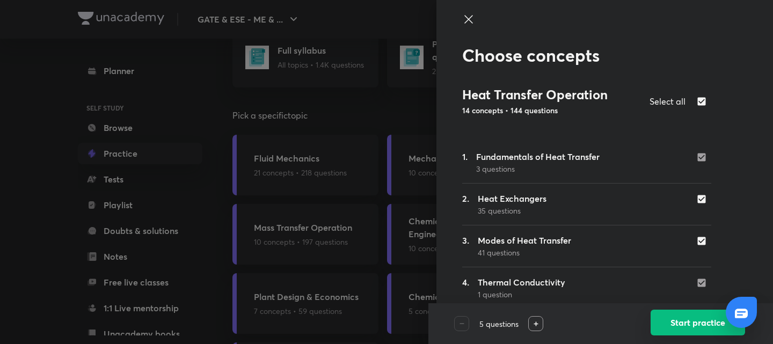
click at [667, 327] on button "Start practice" at bounding box center [698, 323] width 94 height 26
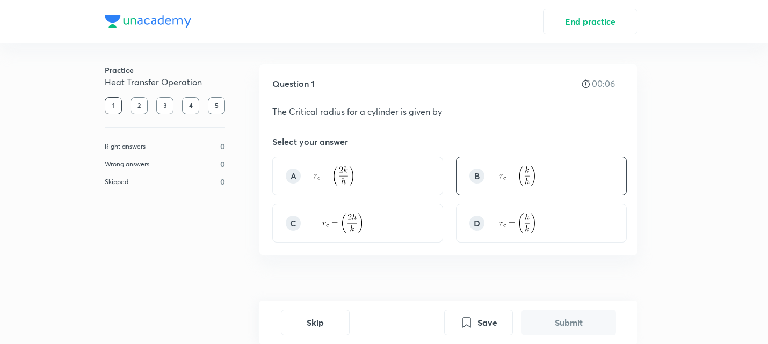
click at [550, 180] on div "B" at bounding box center [541, 176] width 171 height 39
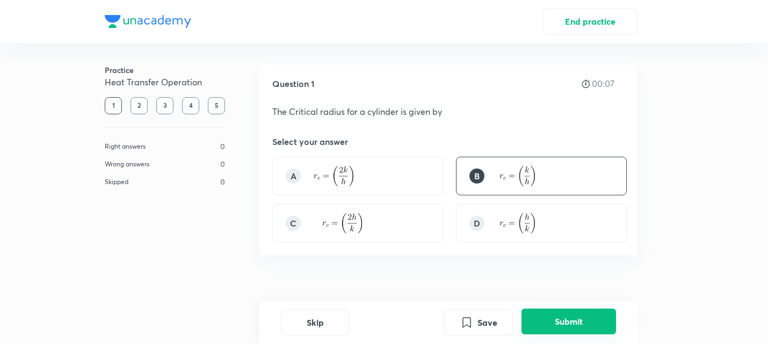
click at [581, 318] on button "Submit" at bounding box center [568, 322] width 94 height 26
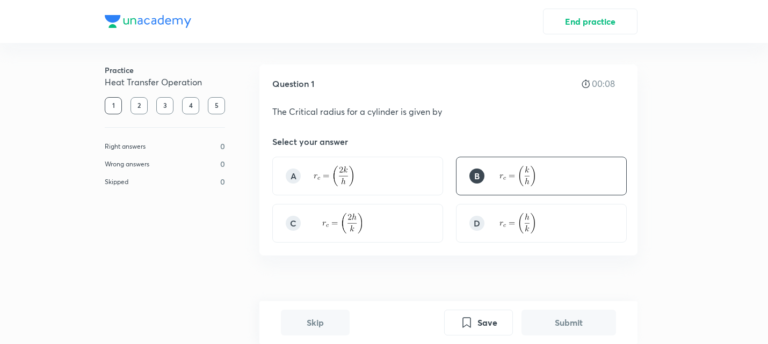
scroll to position [277, 0]
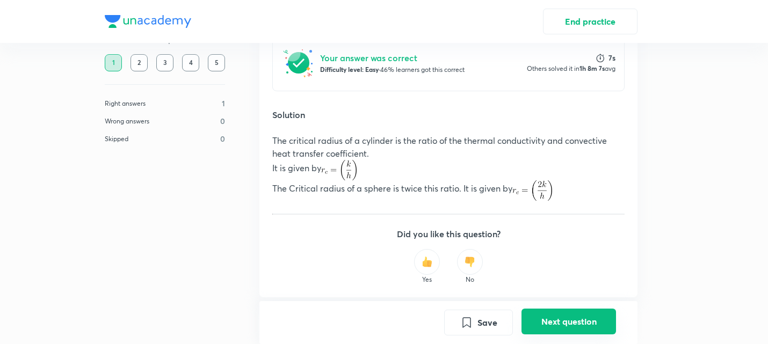
drag, startPoint x: 577, startPoint y: 316, endPoint x: 571, endPoint y: 309, distance: 9.6
click at [575, 316] on button "Next question" at bounding box center [568, 322] width 94 height 26
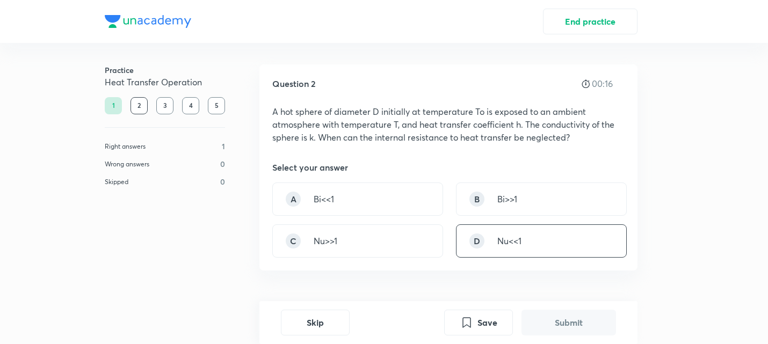
click at [491, 237] on div "D Nu<<1" at bounding box center [541, 240] width 171 height 33
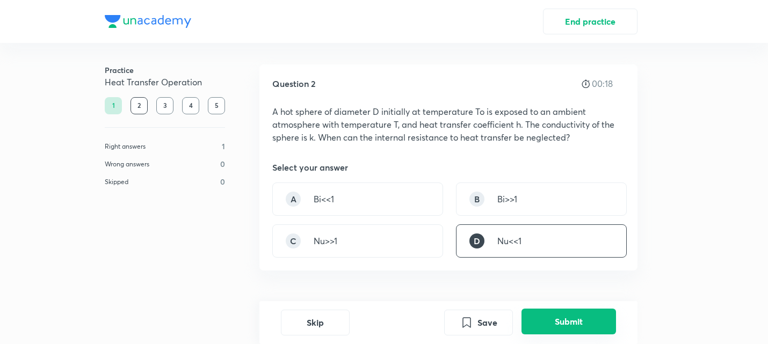
click at [563, 321] on button "Submit" at bounding box center [568, 322] width 94 height 26
click at [545, 317] on button "Next question" at bounding box center [568, 322] width 94 height 26
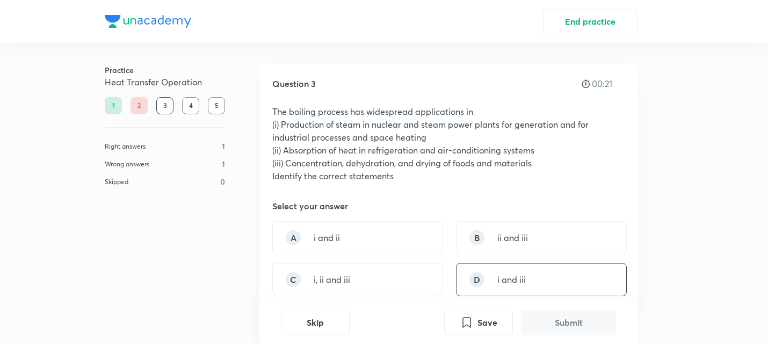
click at [534, 278] on div "D i and iii" at bounding box center [541, 279] width 171 height 33
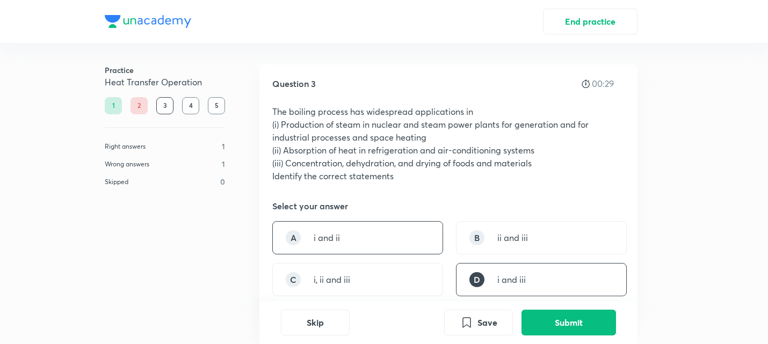
drag, startPoint x: 371, startPoint y: 204, endPoint x: 302, endPoint y: 225, distance: 72.5
drag, startPoint x: 302, startPoint y: 225, endPoint x: 223, endPoint y: 227, distance: 78.4
click at [223, 227] on div "Practice Heat Transfer Operation 1 2 3 4 5 Right answers 1 Wrong answers 1 Skip…" at bounding box center [384, 208] width 610 height 331
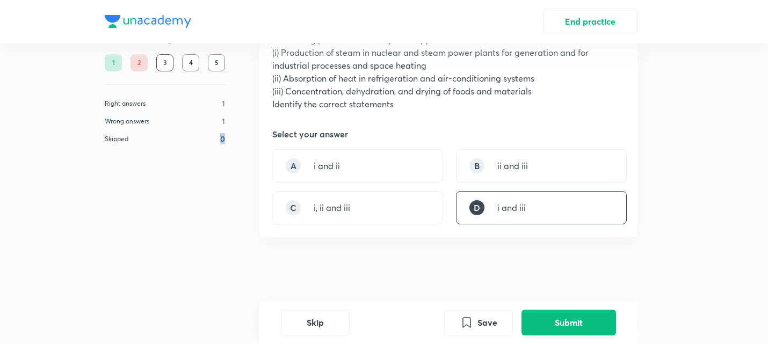
scroll to position [72, 0]
click at [555, 320] on button "Submit" at bounding box center [568, 322] width 94 height 26
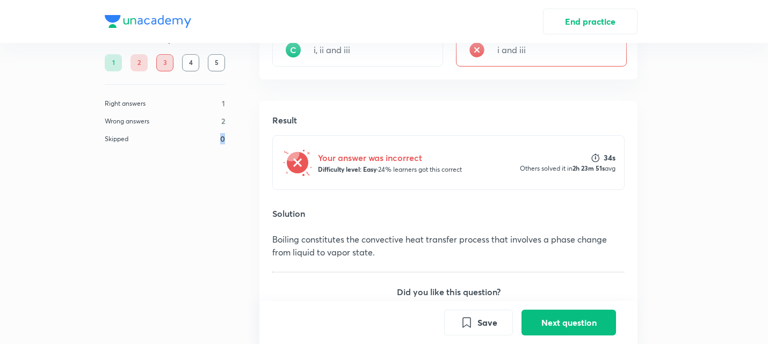
scroll to position [138, 0]
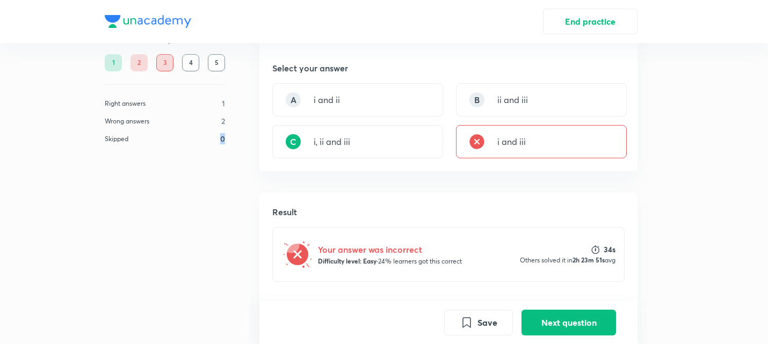
click at [166, 64] on div "3" at bounding box center [164, 62] width 17 height 17
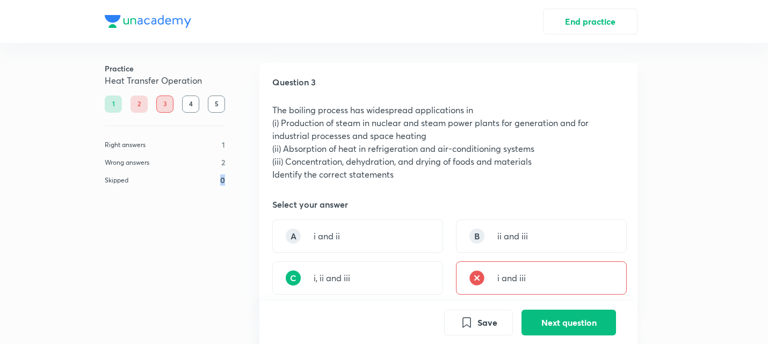
scroll to position [0, 0]
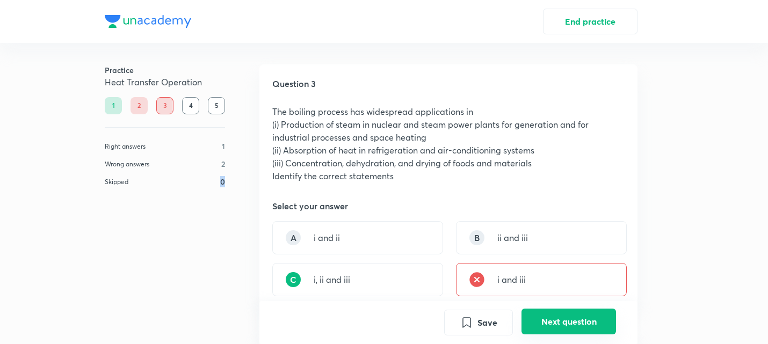
click at [552, 321] on button "Next question" at bounding box center [568, 322] width 94 height 26
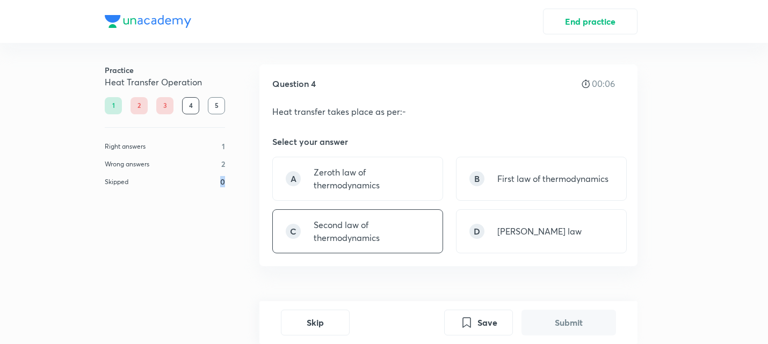
click at [362, 243] on p "Second law of thermodynamics" at bounding box center [371, 231] width 116 height 26
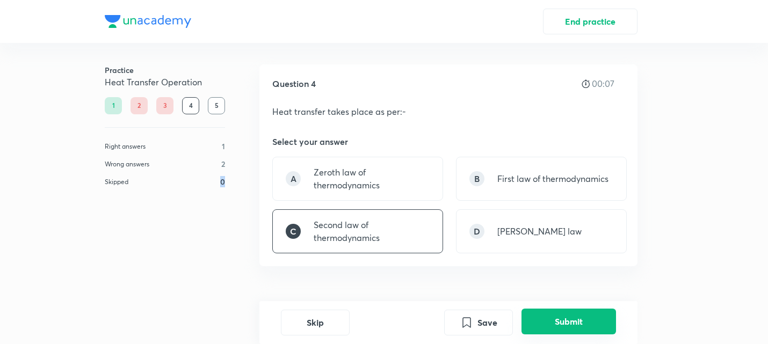
click at [582, 322] on button "Submit" at bounding box center [568, 322] width 94 height 26
click at [559, 332] on button "Next question" at bounding box center [568, 322] width 94 height 26
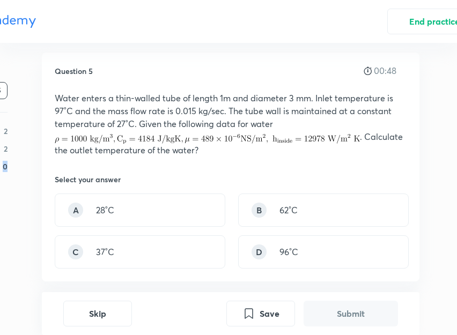
scroll to position [0, 138]
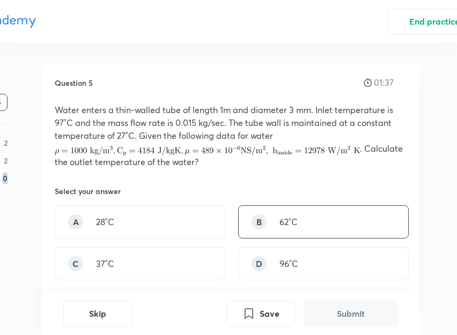
click at [300, 224] on div "B 62˚C" at bounding box center [323, 222] width 171 height 33
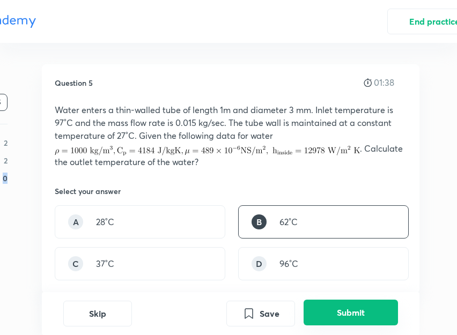
click at [345, 310] on button "Submit" at bounding box center [351, 313] width 94 height 26
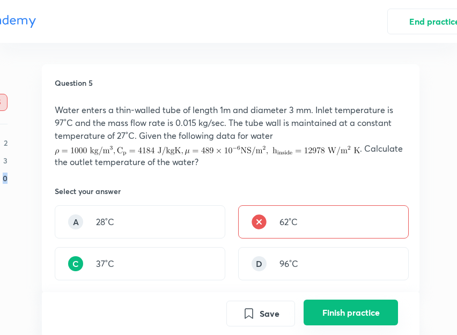
click at [323, 319] on button "Finish practice" at bounding box center [351, 313] width 94 height 26
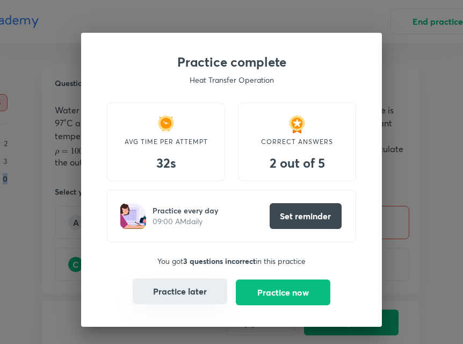
click at [206, 293] on button "Practice later" at bounding box center [180, 291] width 94 height 26
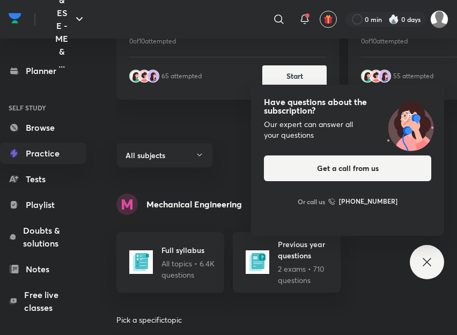
scroll to position [250, 0]
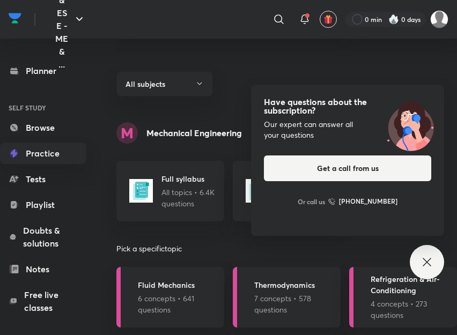
click at [32, 166] on div "Planner SELF STUDY Browse Practice Tests Playlist Doubts & solutions Notes Free…" at bounding box center [43, 269] width 86 height 419
drag, startPoint x: 240, startPoint y: 128, endPoint x: -1, endPoint y: 369, distance: 340.9
